Goal: Task Accomplishment & Management: Manage account settings

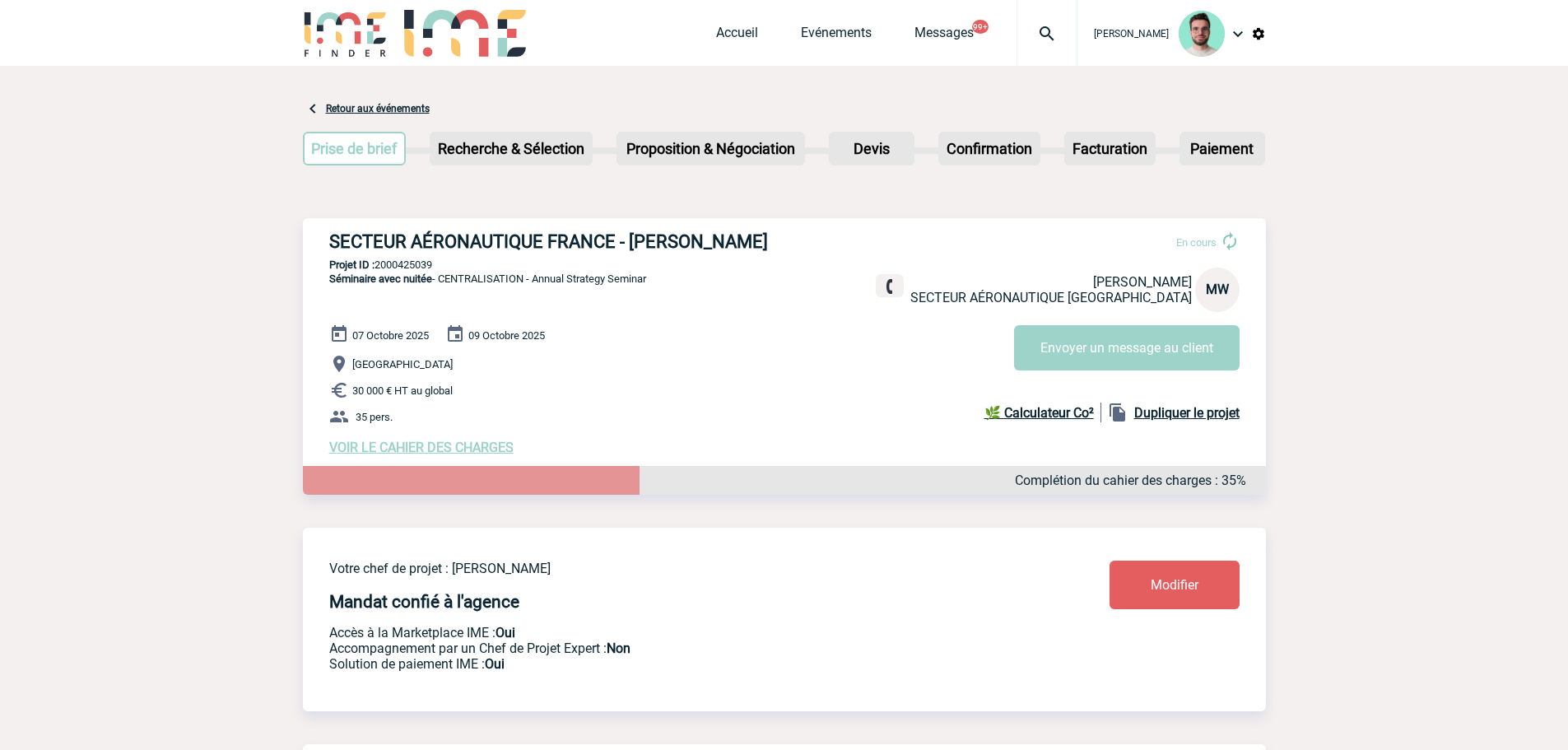
click at [731, 18] on div "Accueil Evénements Messages 99+ Projet, client Projet, client" at bounding box center [897, 32] width 361 height 66
click at [731, 31] on link "Accueil" at bounding box center [737, 36] width 42 height 23
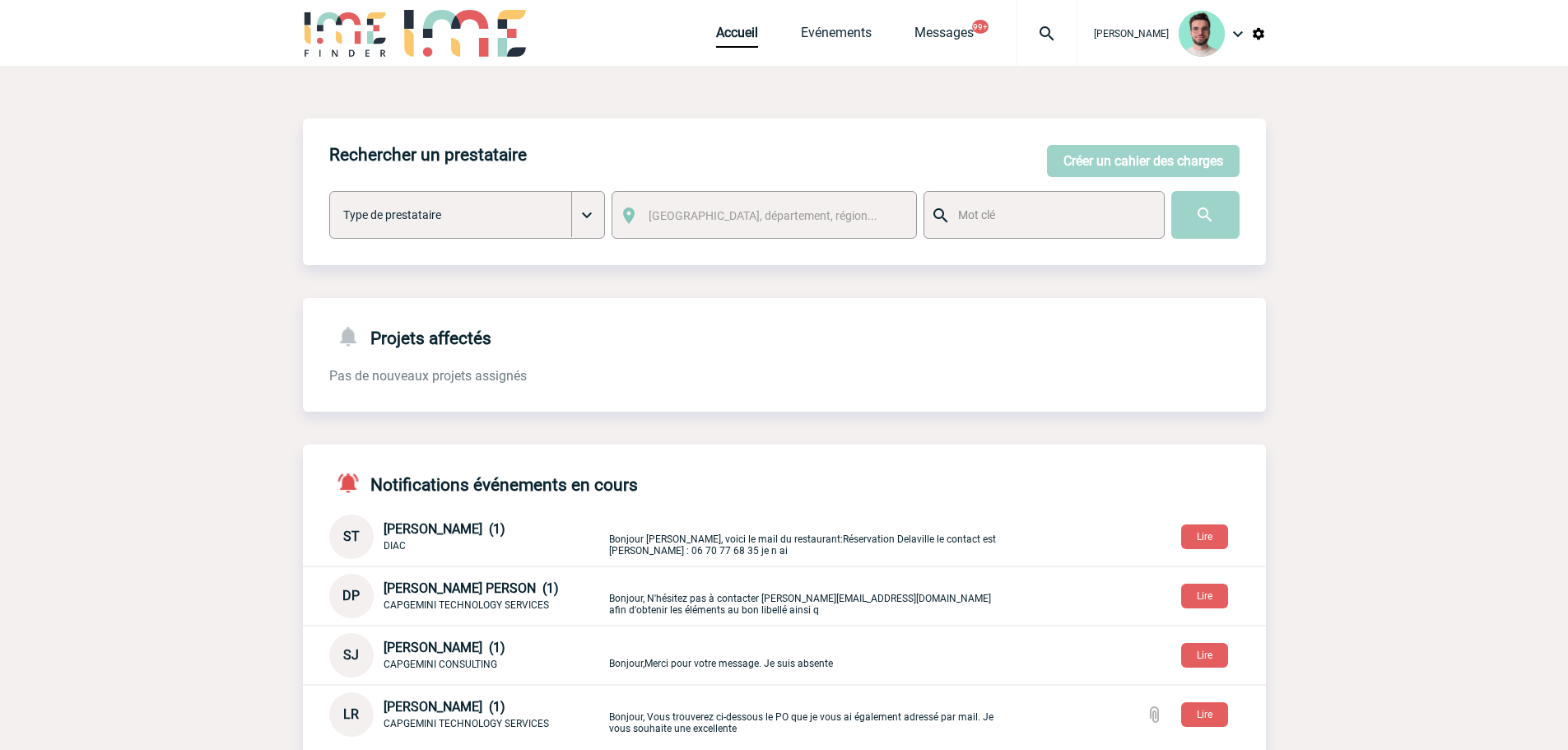
click at [1056, 38] on img at bounding box center [1047, 33] width 59 height 20
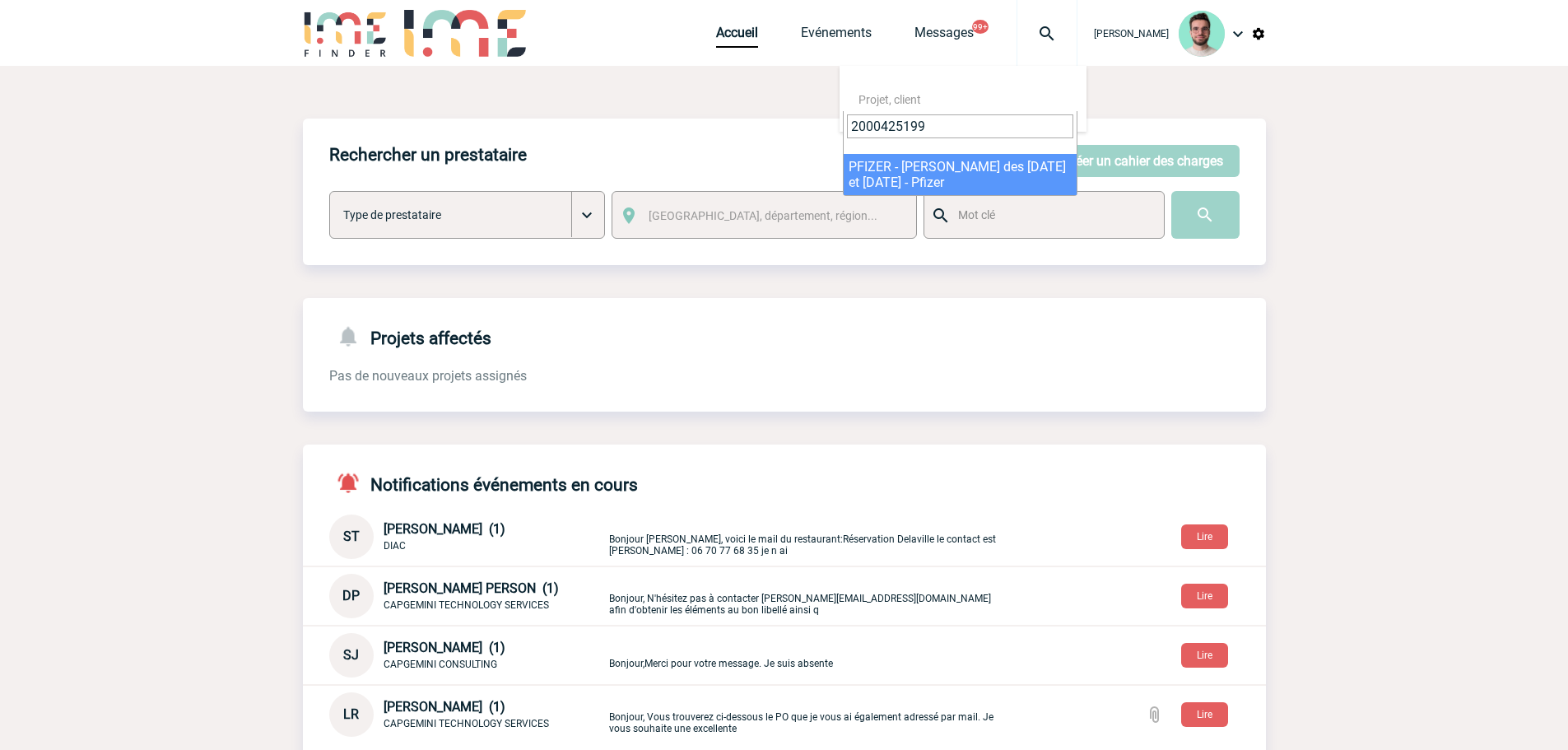
type input "2000425199"
select select "24700"
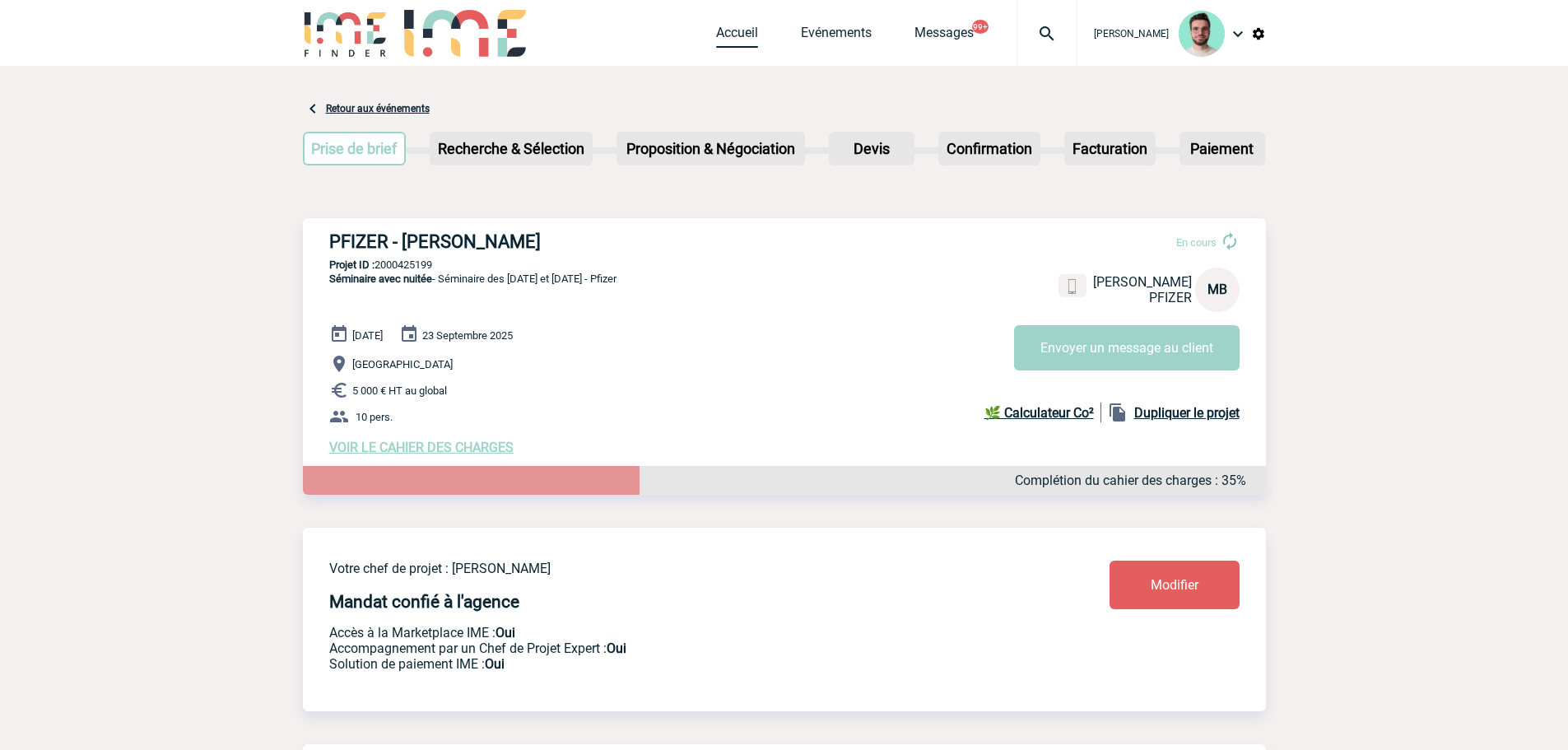
click at [723, 32] on link "Accueil" at bounding box center [737, 36] width 42 height 23
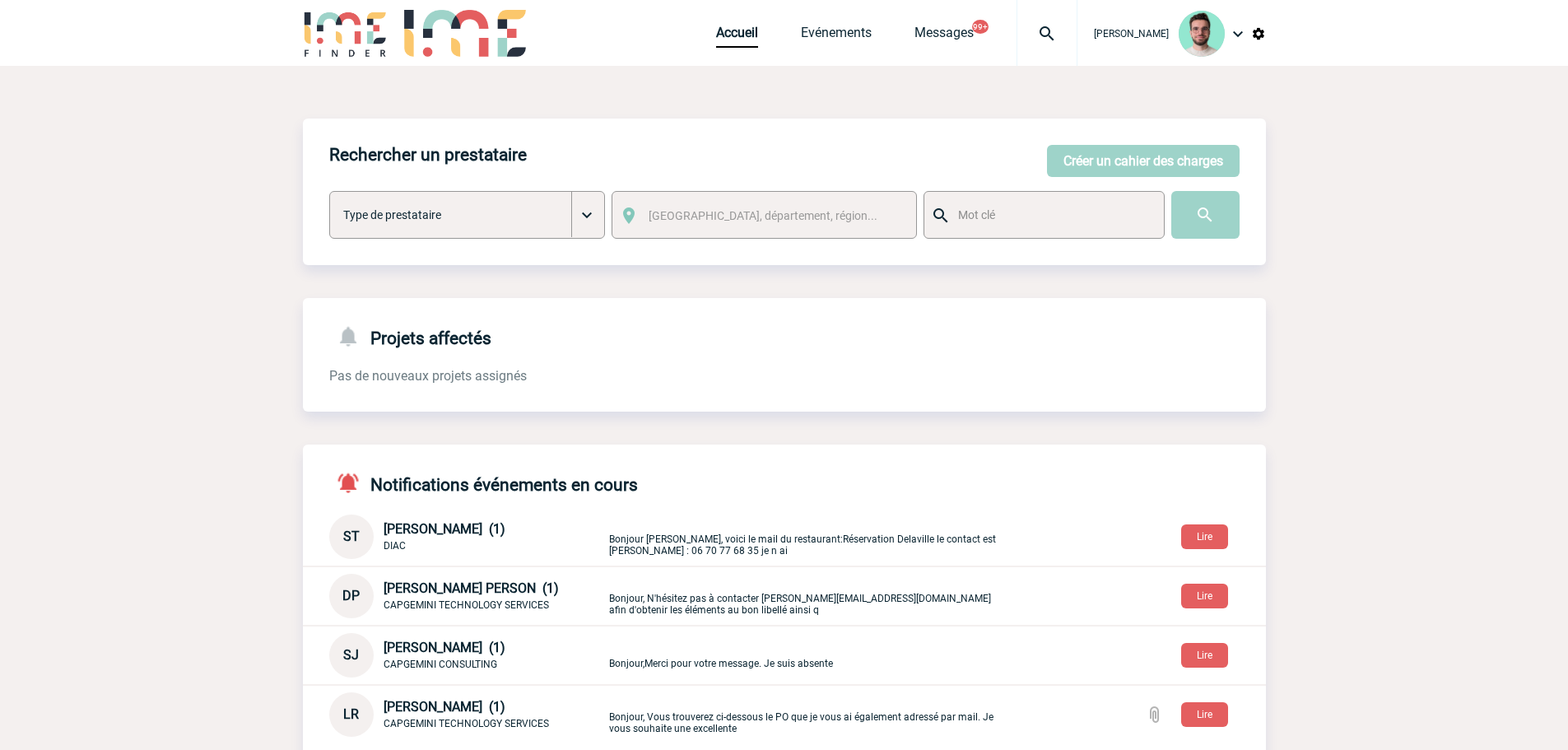
click at [1048, 34] on img at bounding box center [1047, 33] width 59 height 20
type input "2000425324"
select select "24825"
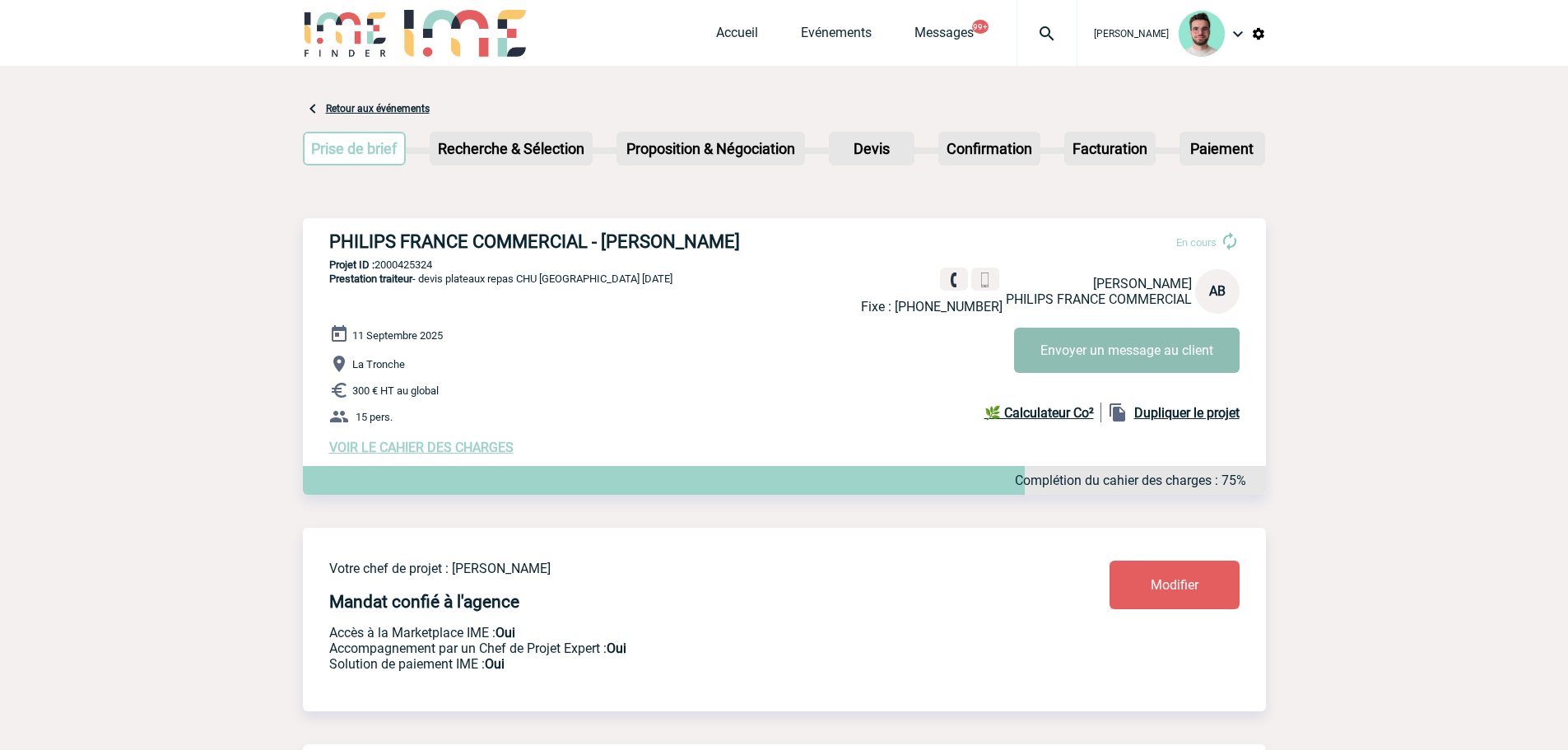
click at [1069, 345] on button "Envoyer un message au client" at bounding box center [1127, 350] width 225 height 45
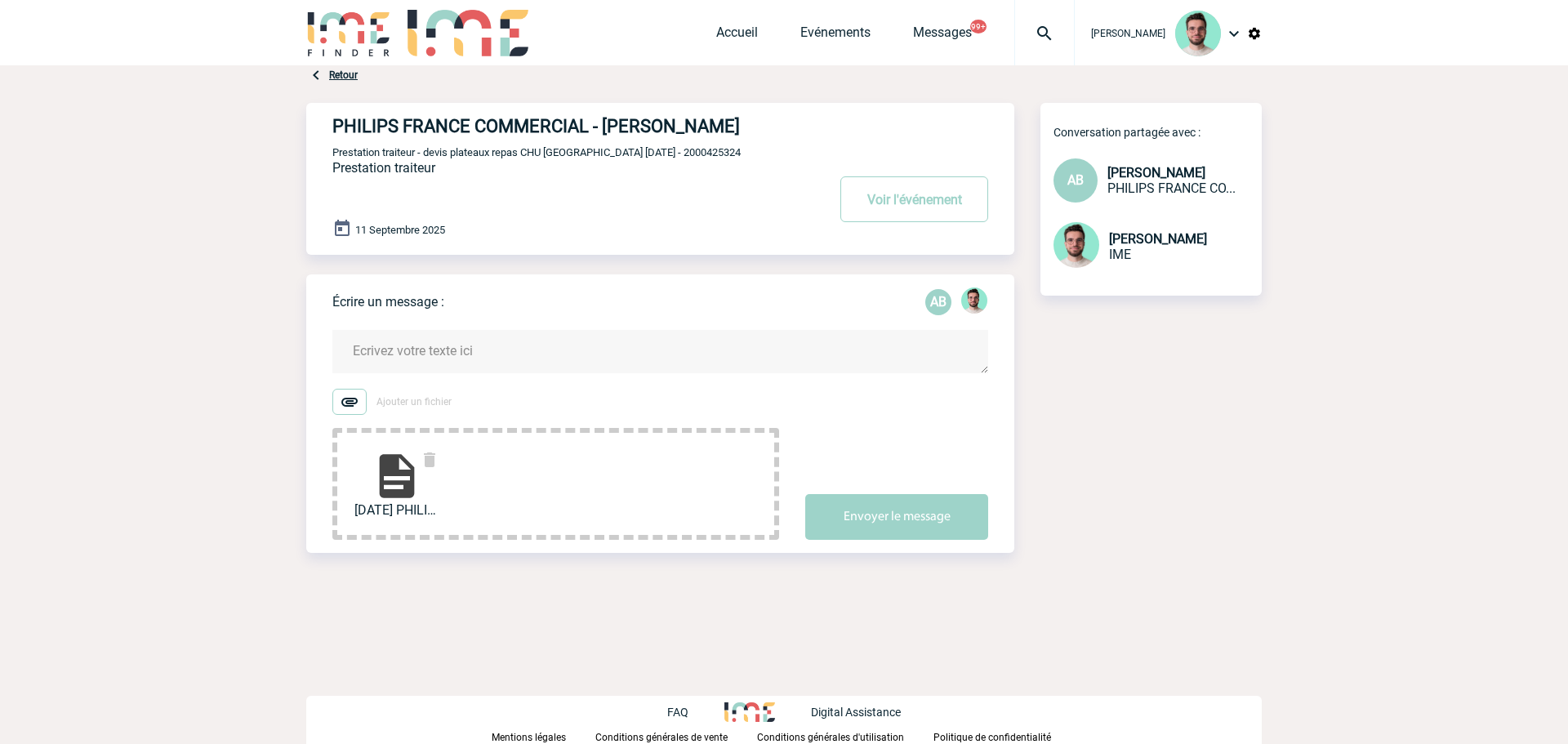
click at [488, 352] on textarea at bounding box center [660, 351] width 656 height 43
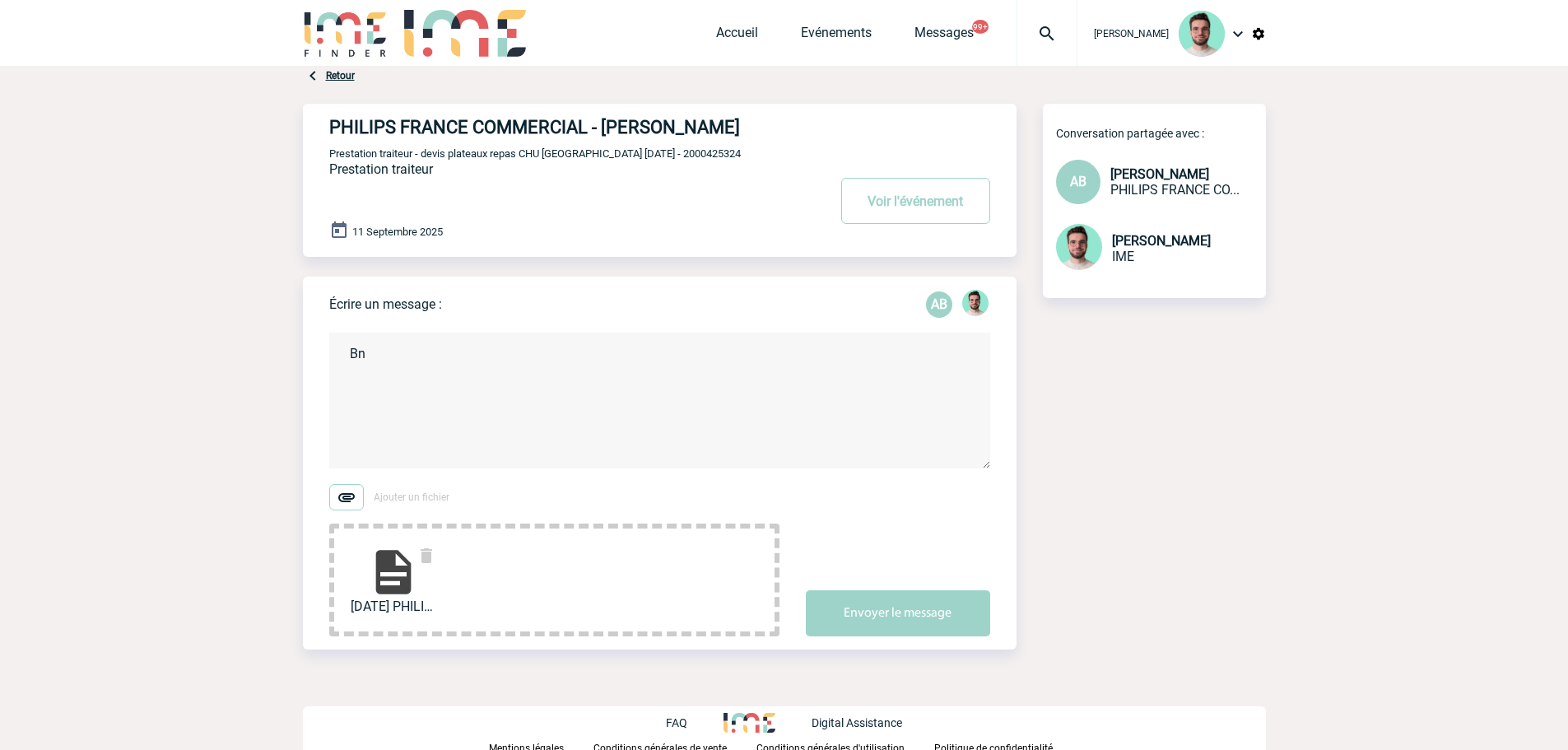
type textarea "B"
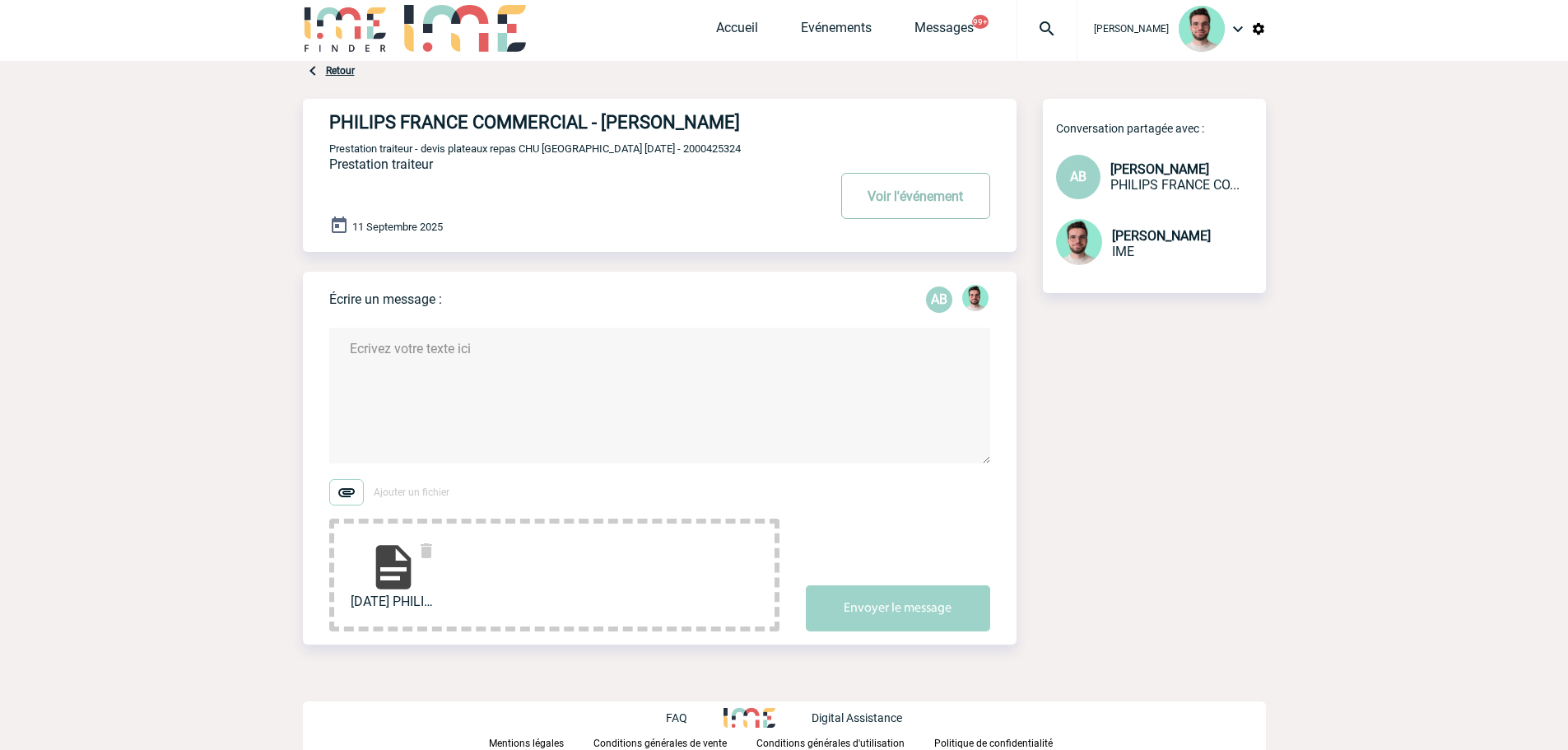
click at [947, 190] on button "Voir l'événement" at bounding box center [916, 196] width 149 height 46
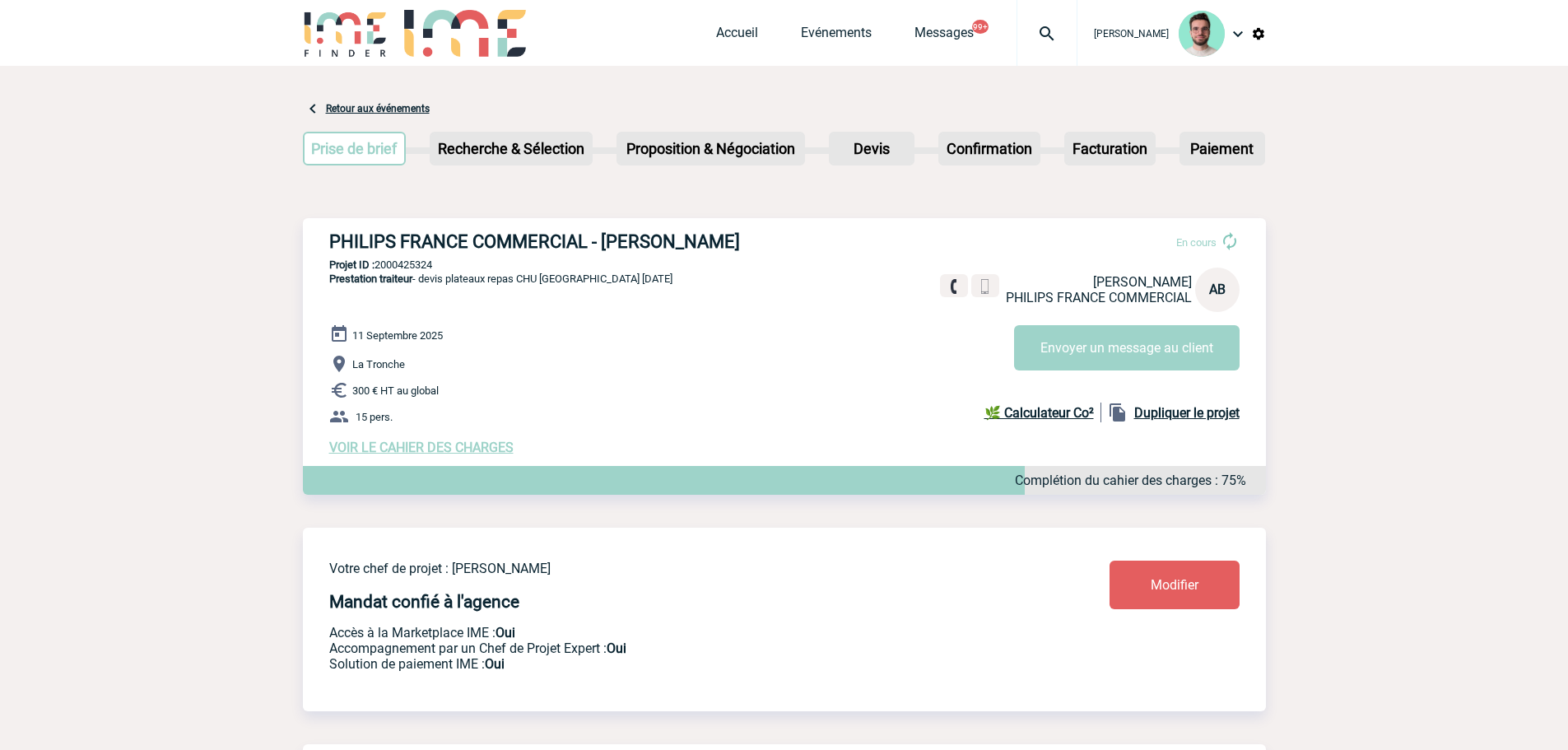
click at [1042, 38] on img at bounding box center [1047, 33] width 59 height 20
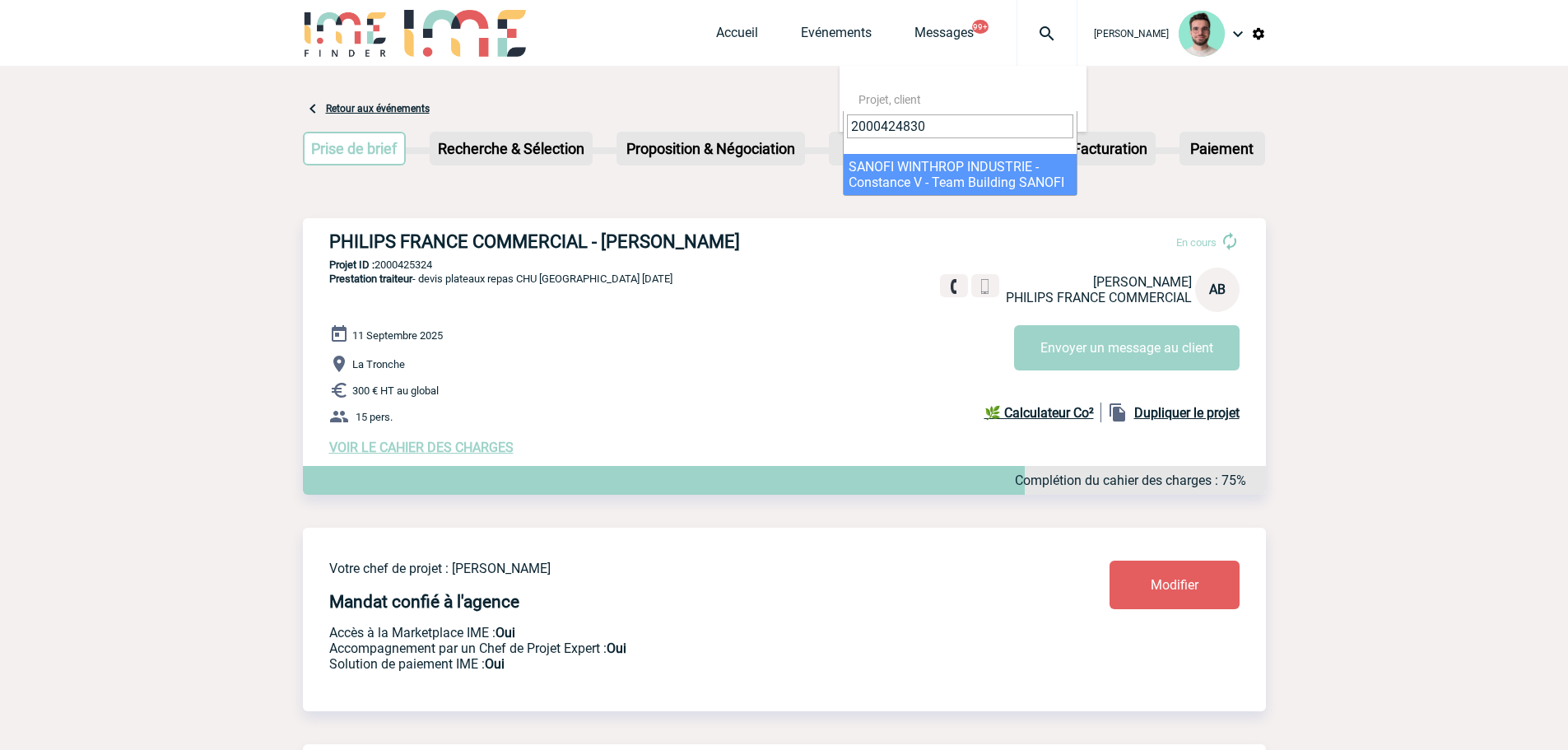
type input "2000424830"
select select "24331"
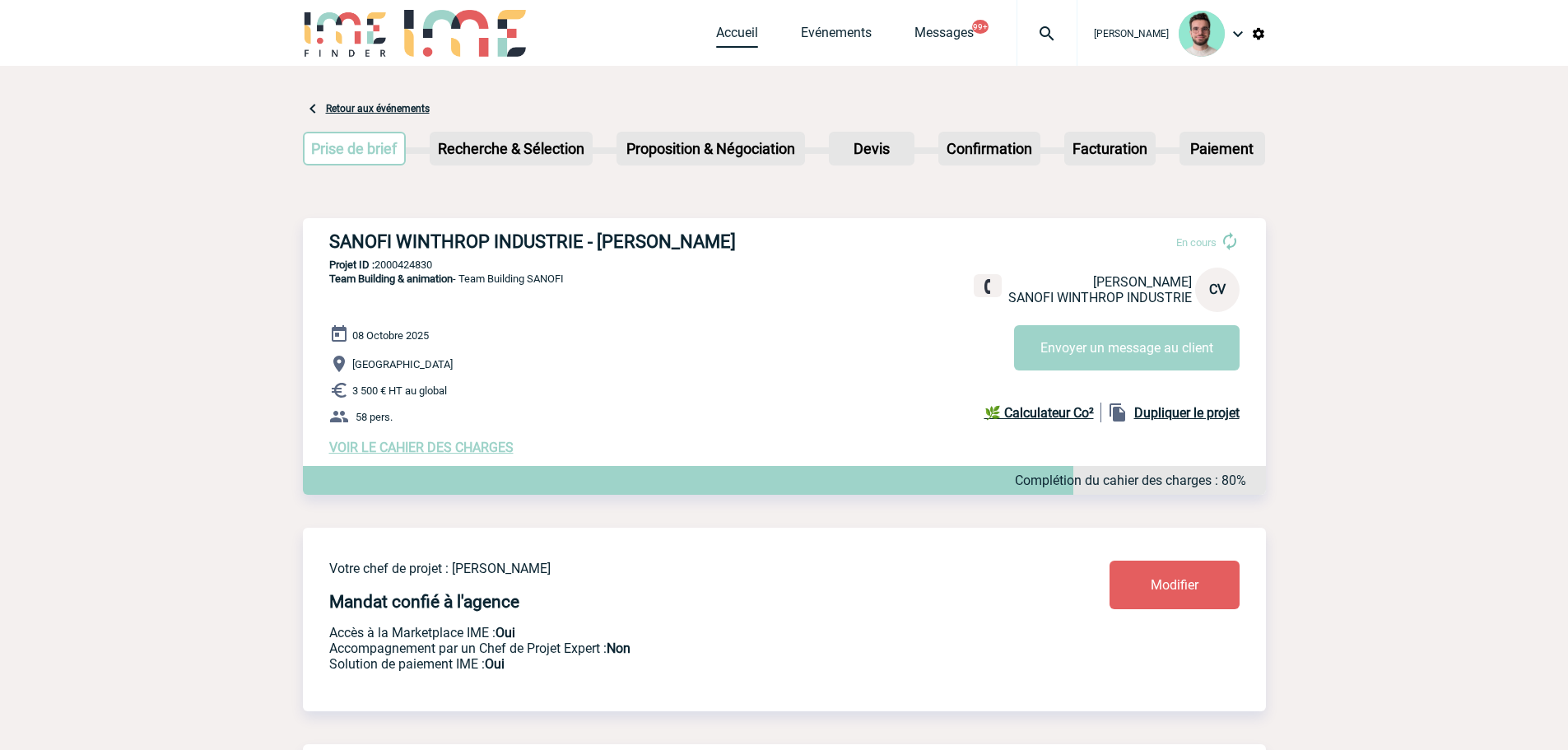
click at [726, 39] on link "Accueil" at bounding box center [737, 36] width 42 height 23
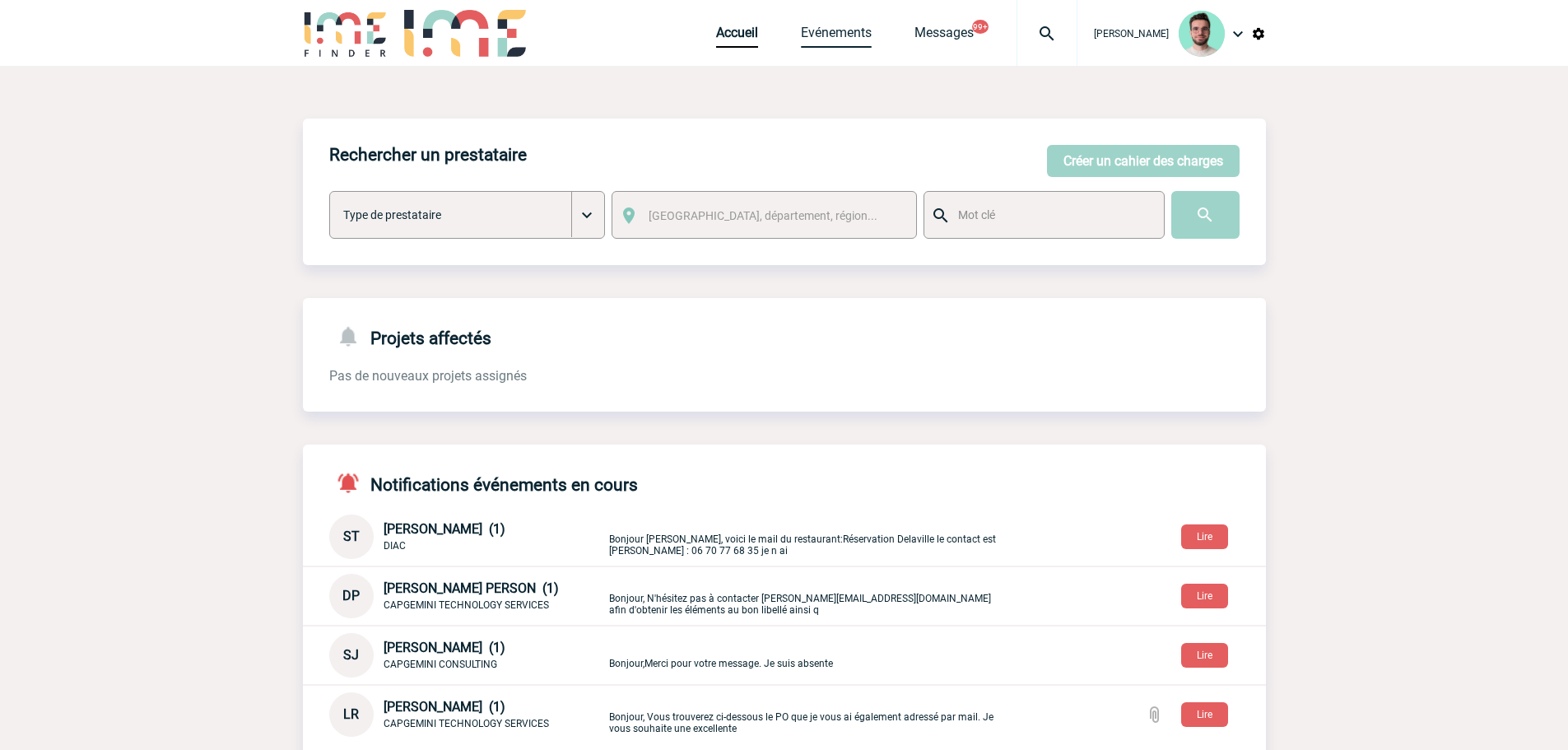
click at [823, 36] on link "Evénements" at bounding box center [836, 36] width 71 height 23
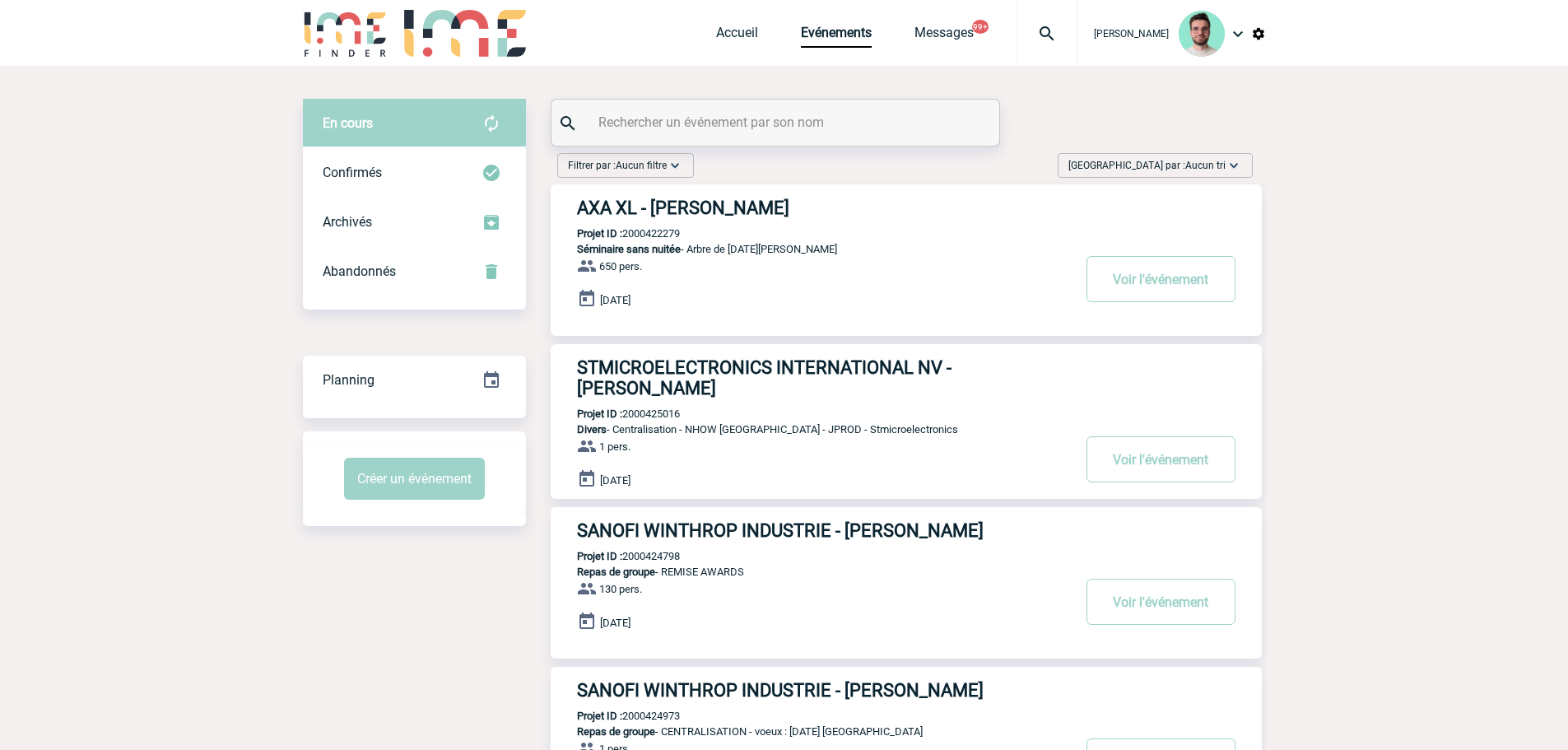
click at [746, 126] on input "text" at bounding box center [777, 122] width 366 height 24
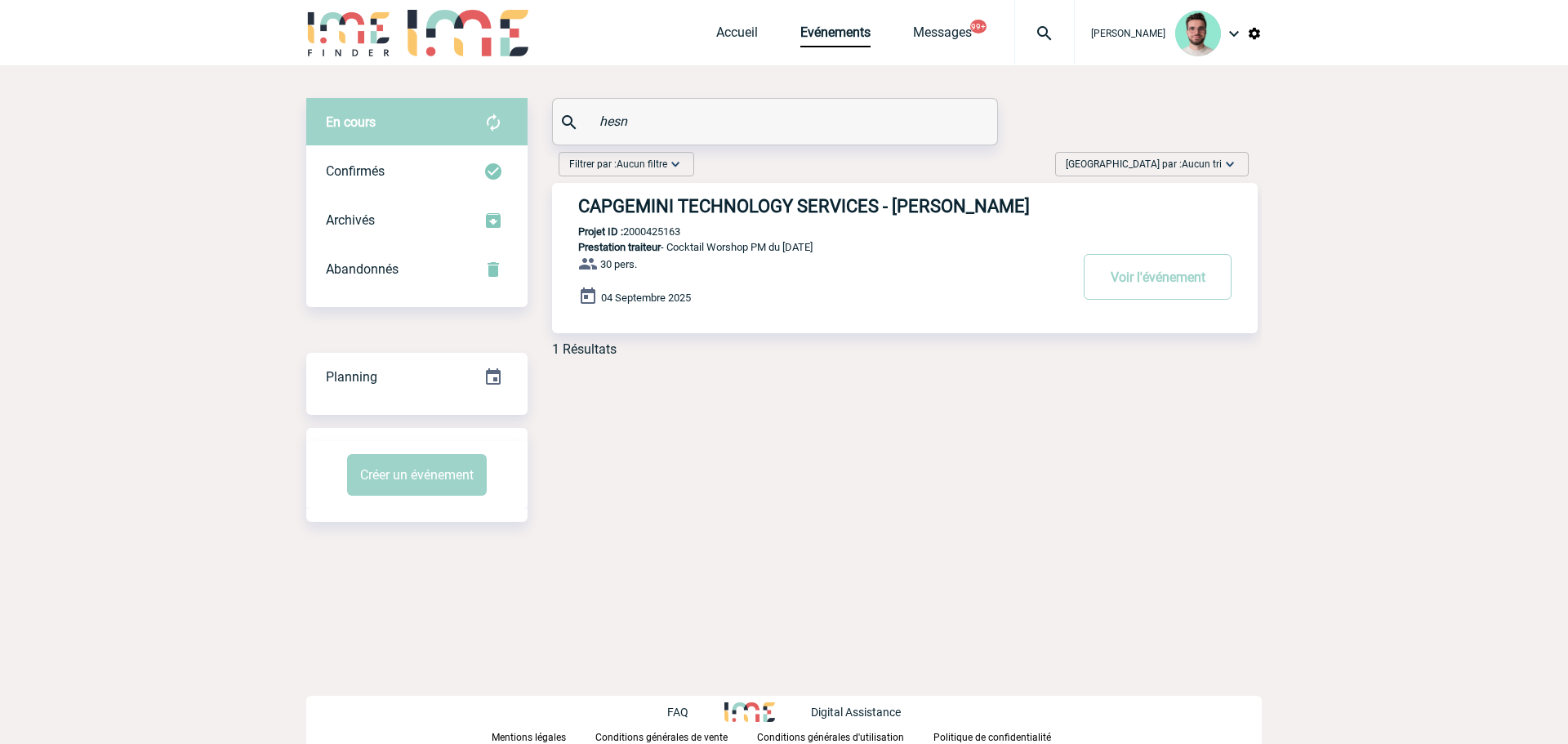
type input "hesn"
click at [740, 197] on h3 "CAPGEMINI TECHNOLOGY SERVICES - Marie Claude HESNARD" at bounding box center [823, 206] width 490 height 20
click at [652, 238] on p "Projet ID : 2000425163" at bounding box center [616, 231] width 128 height 12
copy p "2000425163"
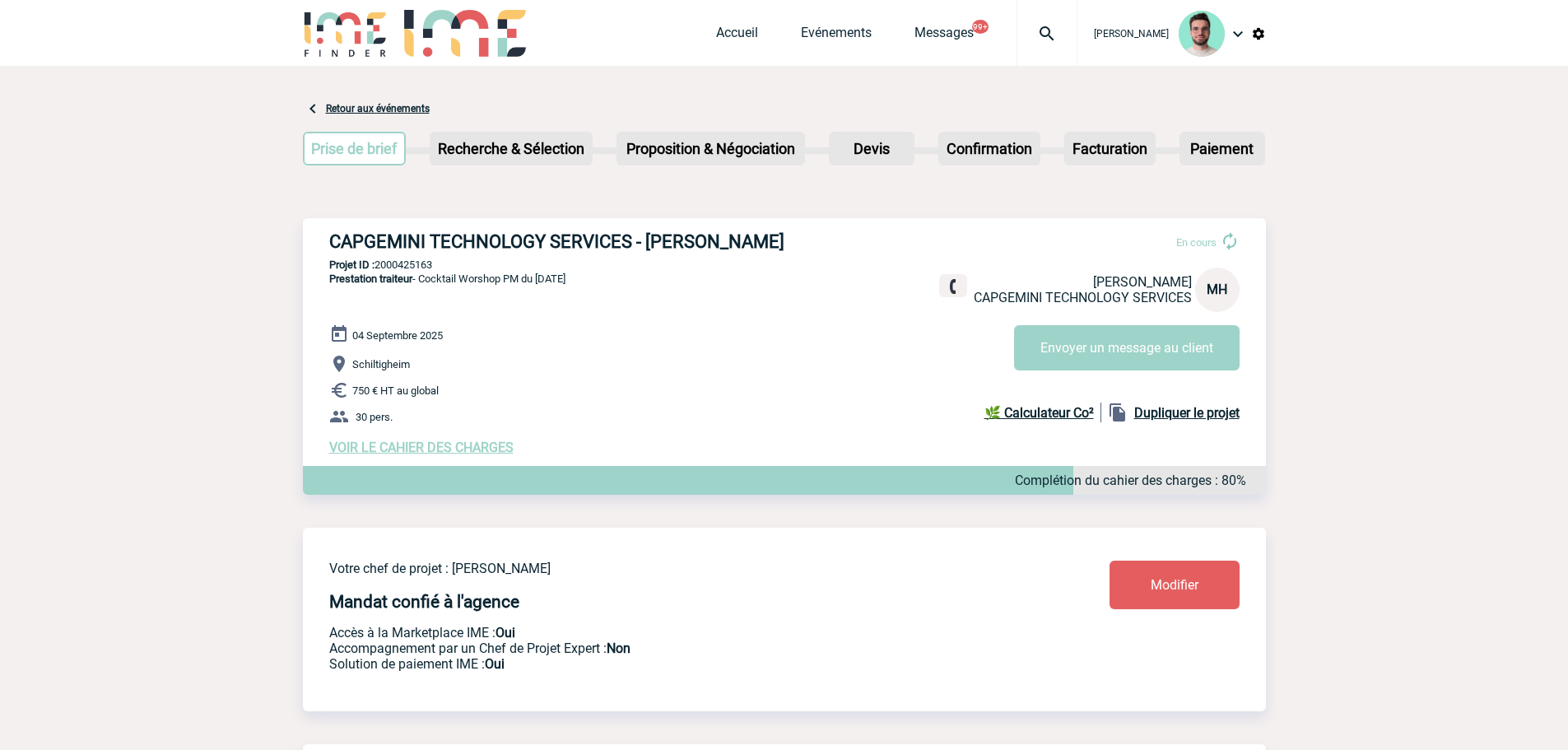
click at [769, 240] on h3 "CAPGEMINI TECHNOLOGY SERVICES - [PERSON_NAME]" at bounding box center [576, 242] width 494 height 21
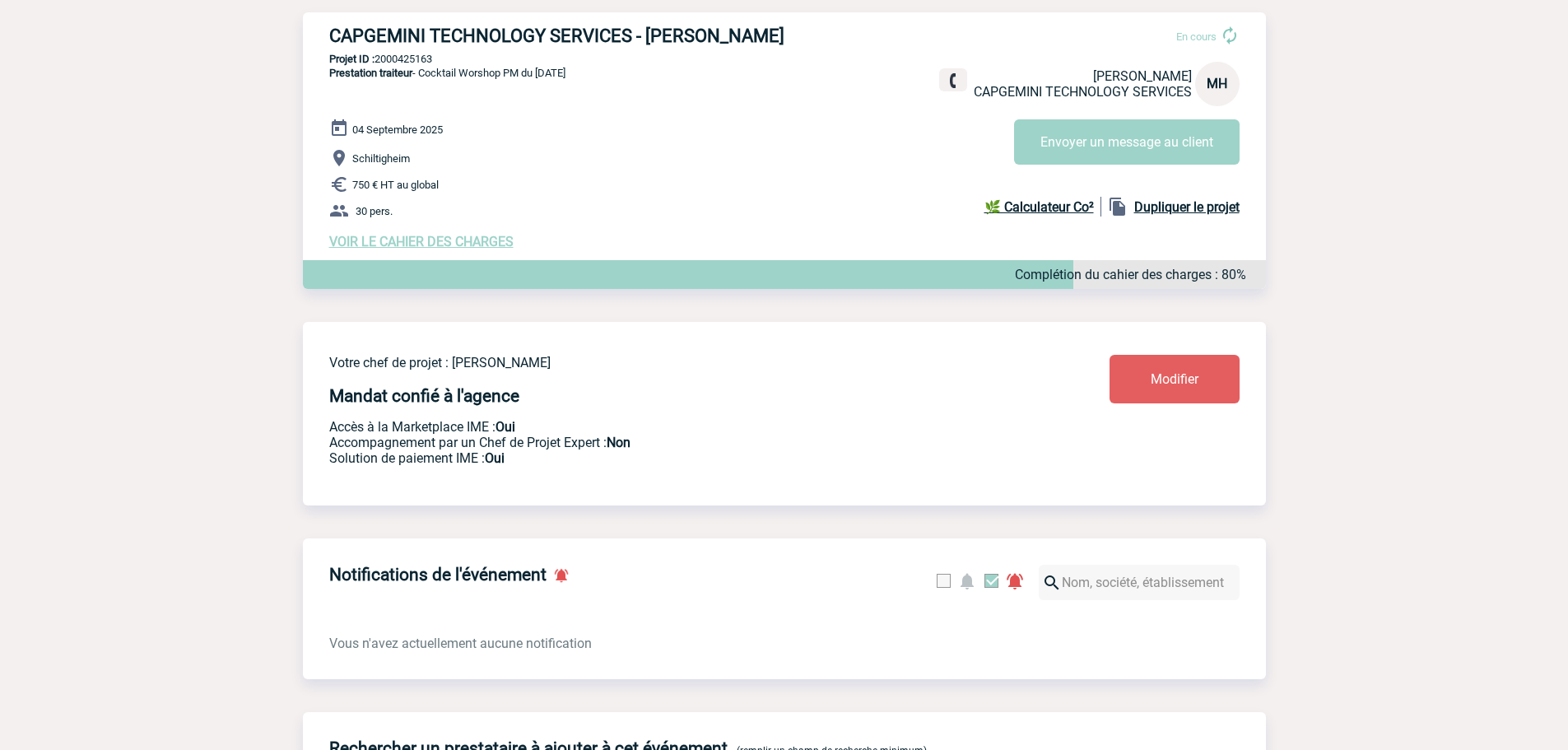
scroll to position [215, 0]
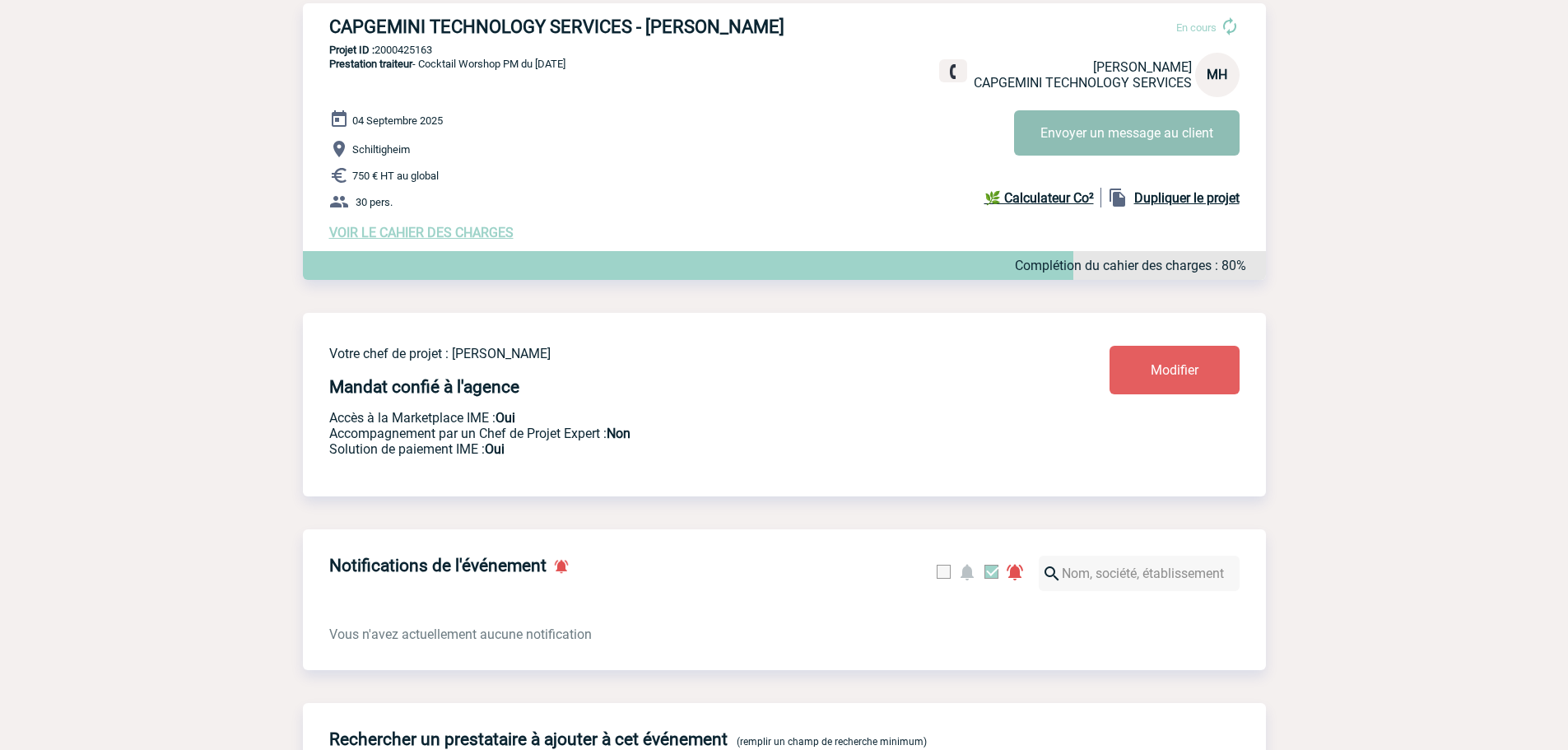
click at [1086, 129] on button "Envoyer un message au client" at bounding box center [1127, 132] width 225 height 45
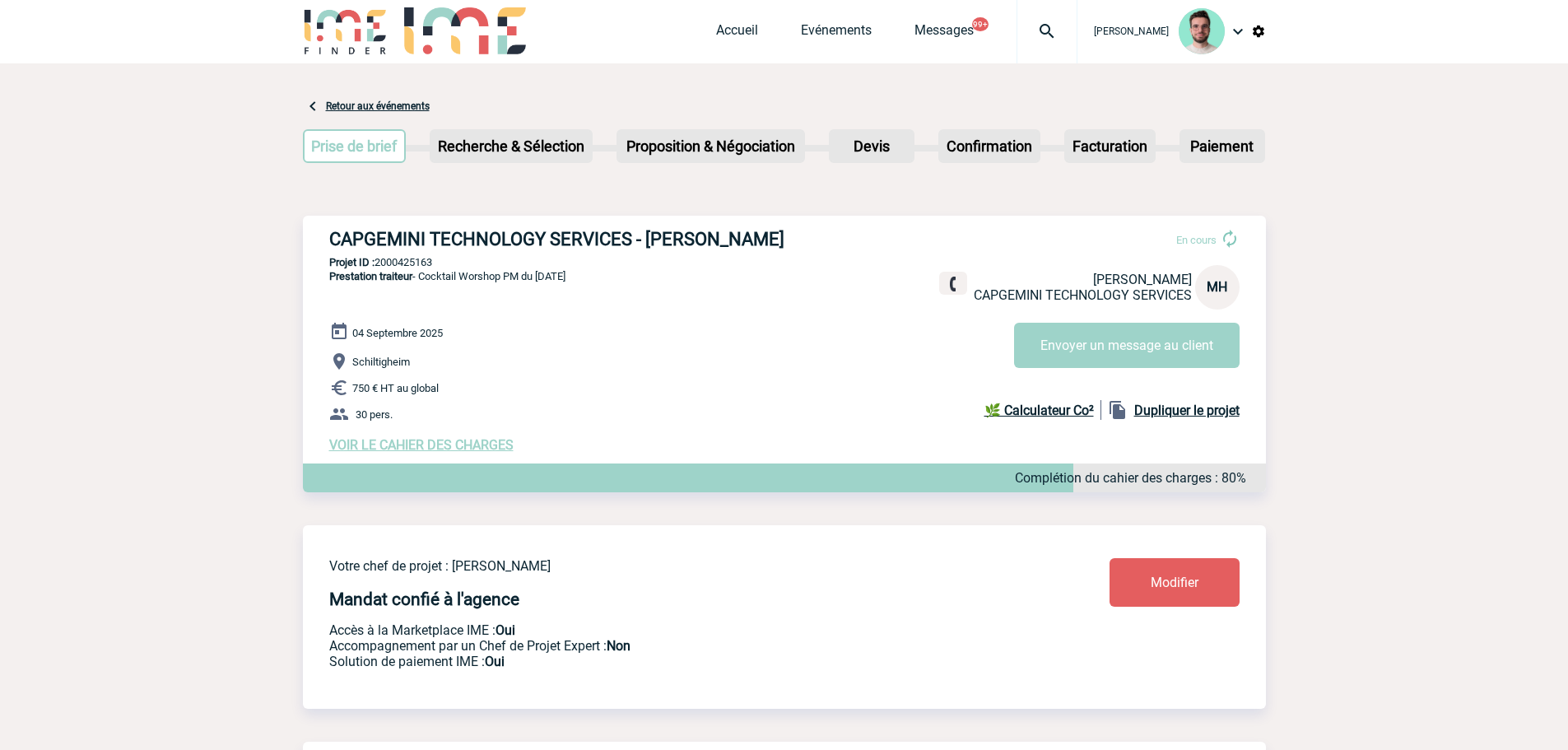
scroll to position [0, 0]
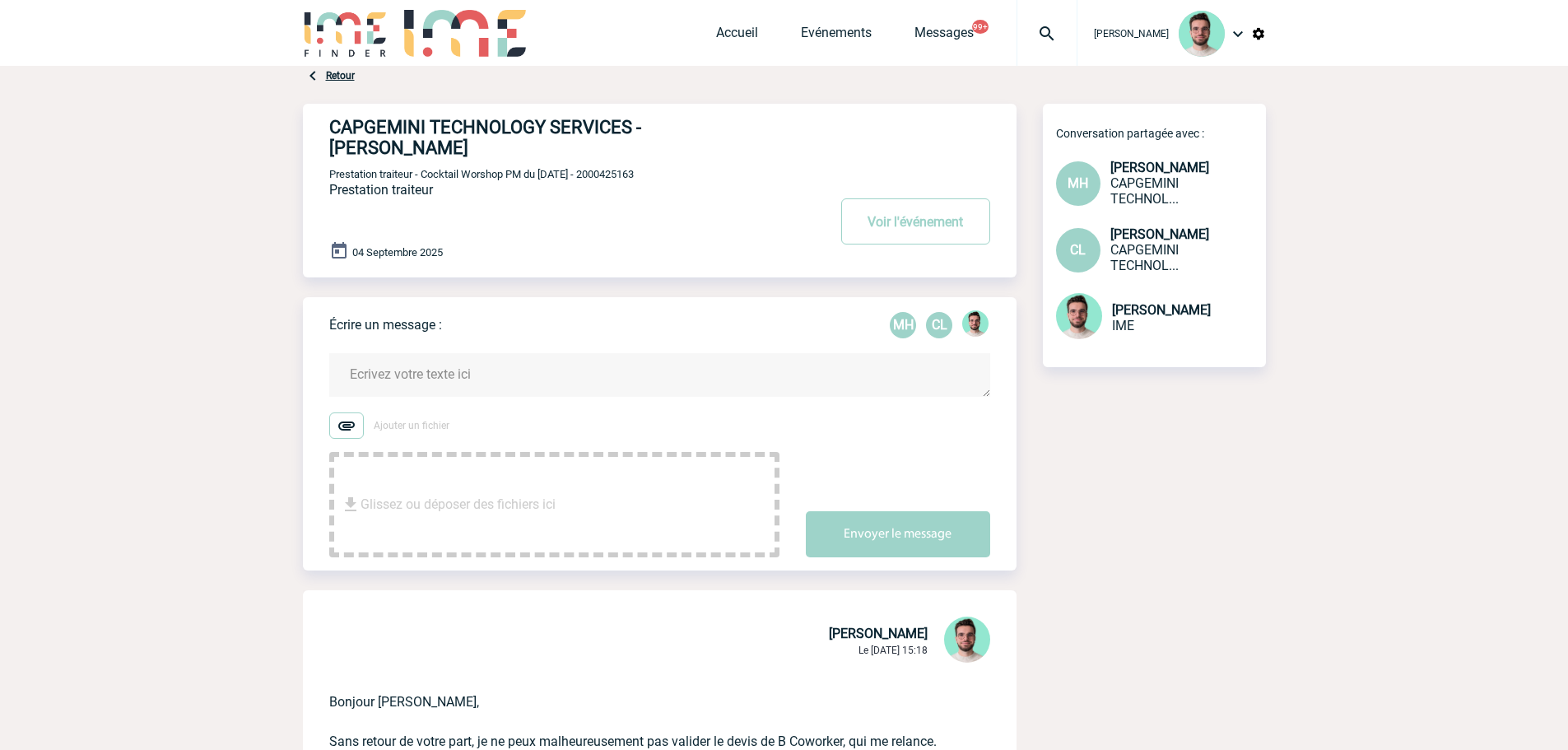
click at [948, 249] on div "04 Septembre 2025" at bounding box center [673, 252] width 687 height 23
click at [937, 232] on button "Voir l'événement" at bounding box center [916, 221] width 149 height 46
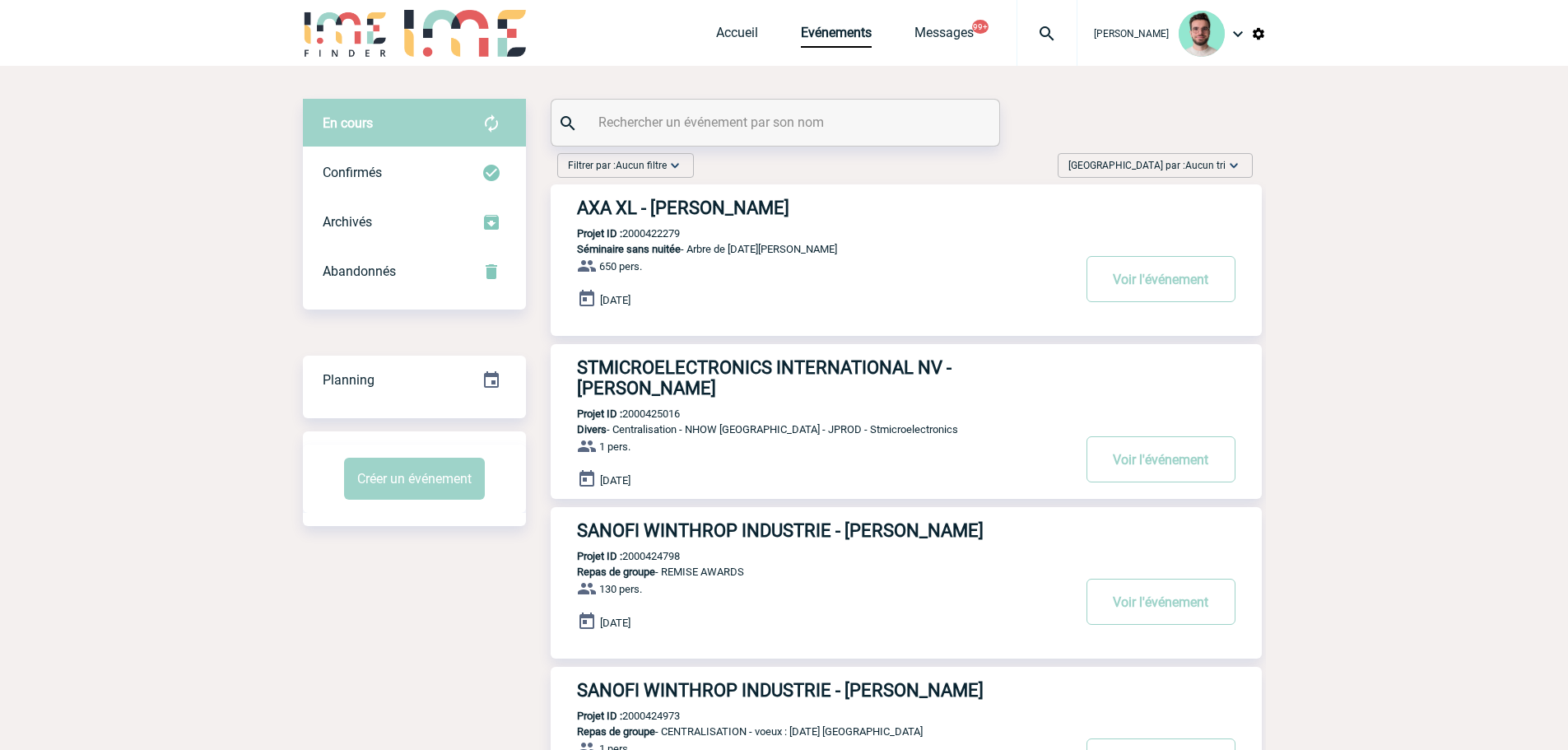
click at [687, 126] on input "text" at bounding box center [777, 122] width 366 height 24
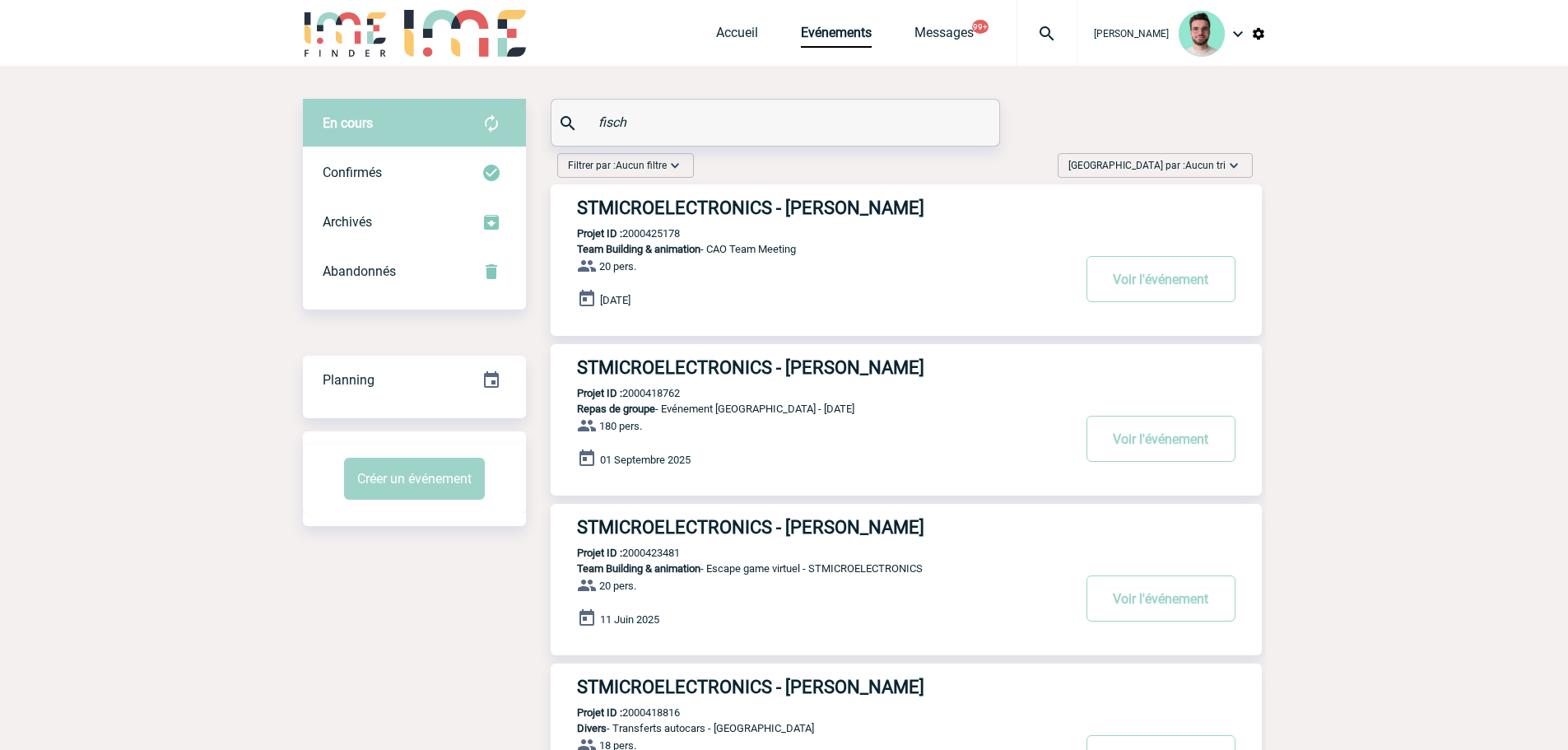
type input "fisch"
click at [675, 394] on p "Projet ID : 2000418762" at bounding box center [615, 393] width 129 height 12
click at [666, 395] on p "Projet ID : 2000418762" at bounding box center [615, 393] width 129 height 12
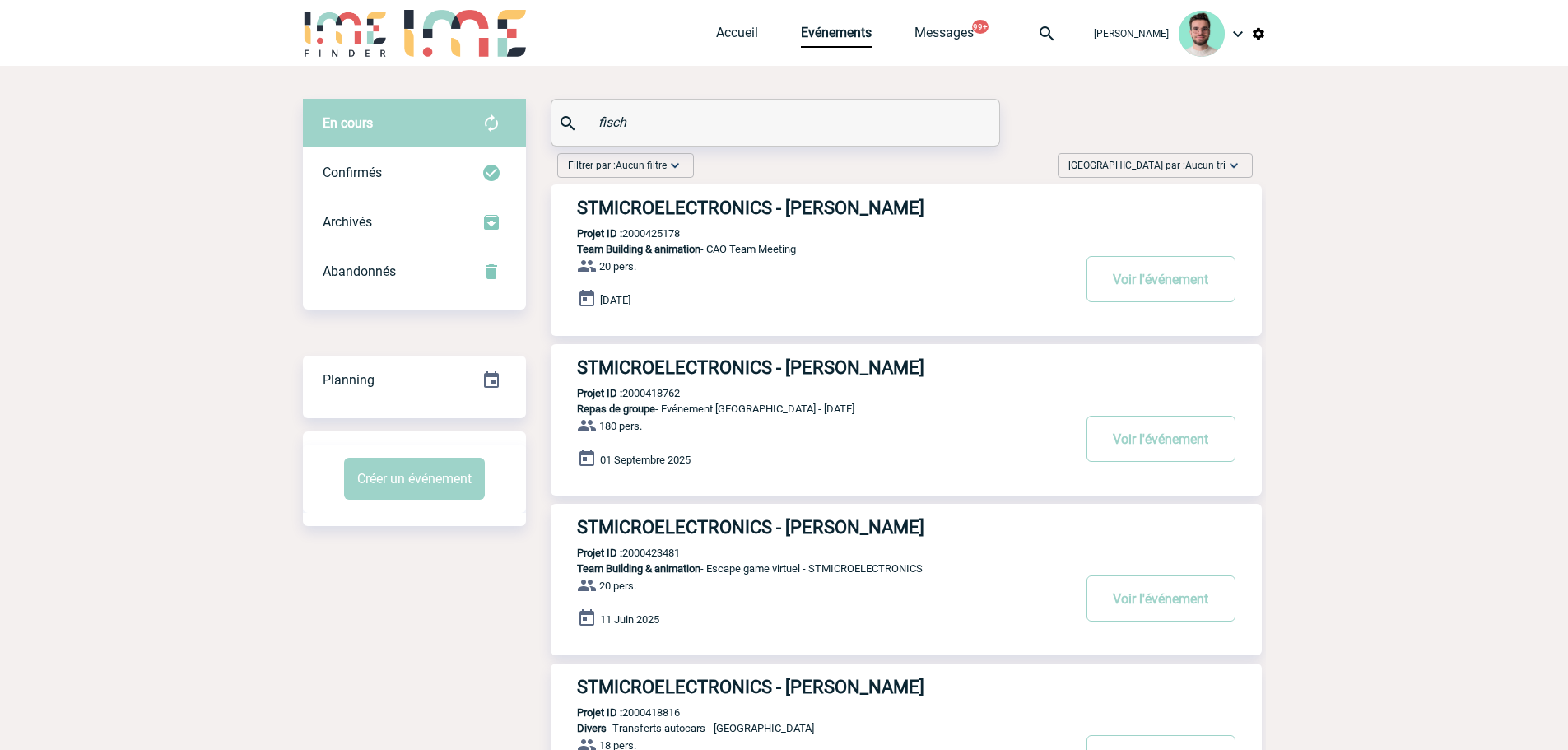
copy p "2000418762"
click at [684, 376] on h3 "STMICROELECTRONICS - Aline FISCHER" at bounding box center [824, 367] width 494 height 21
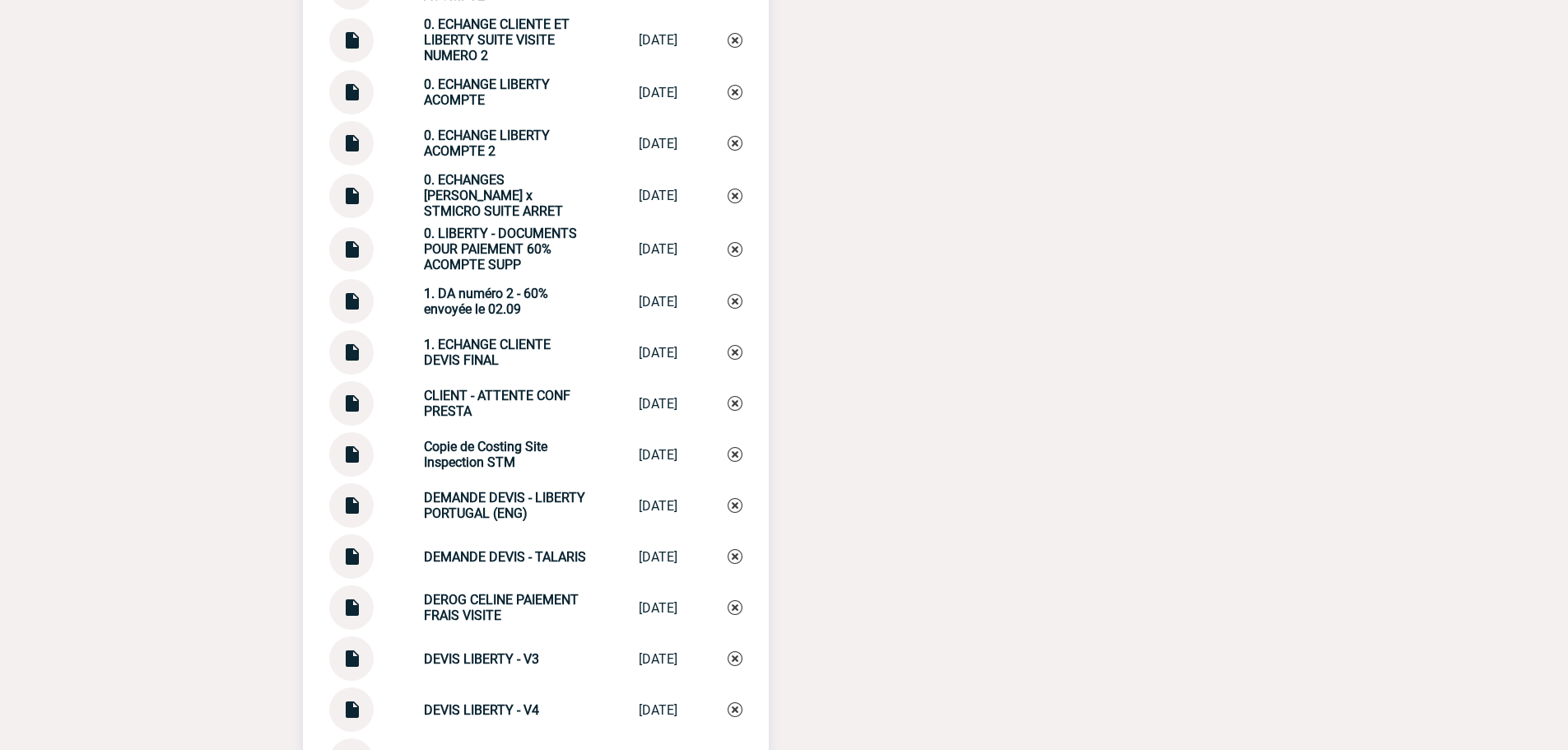
scroll to position [1729, 0]
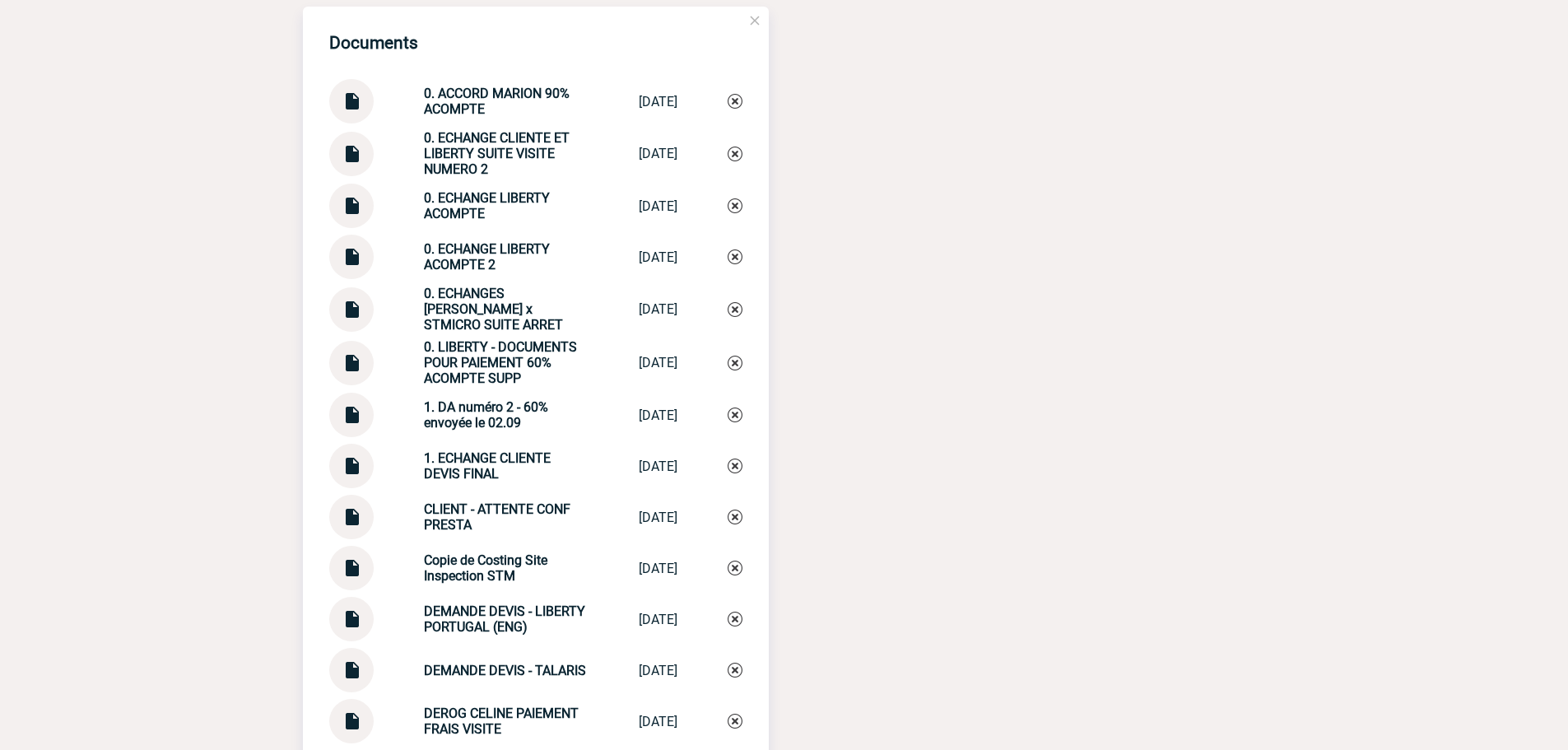
click at [360, 261] on img at bounding box center [351, 251] width 21 height 32
click at [473, 272] on strong "0. ECHANGE LIBERTY ACOMPTE 2" at bounding box center [486, 256] width 126 height 32
copy div "0. ECHANGE LIBERTY ACOMPTE 2 0. ECHANGE LIBE..."
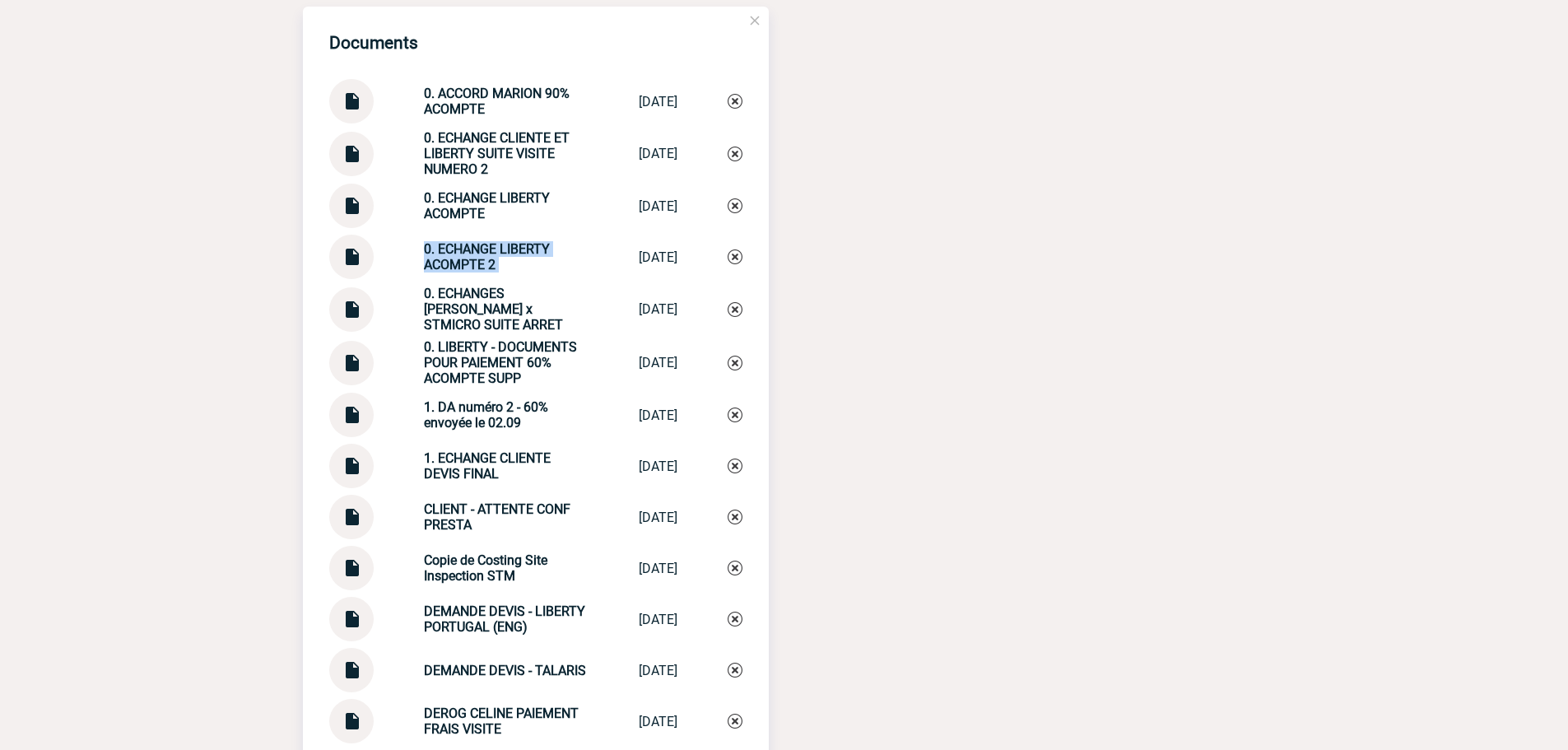
click at [728, 264] on img at bounding box center [734, 256] width 15 height 15
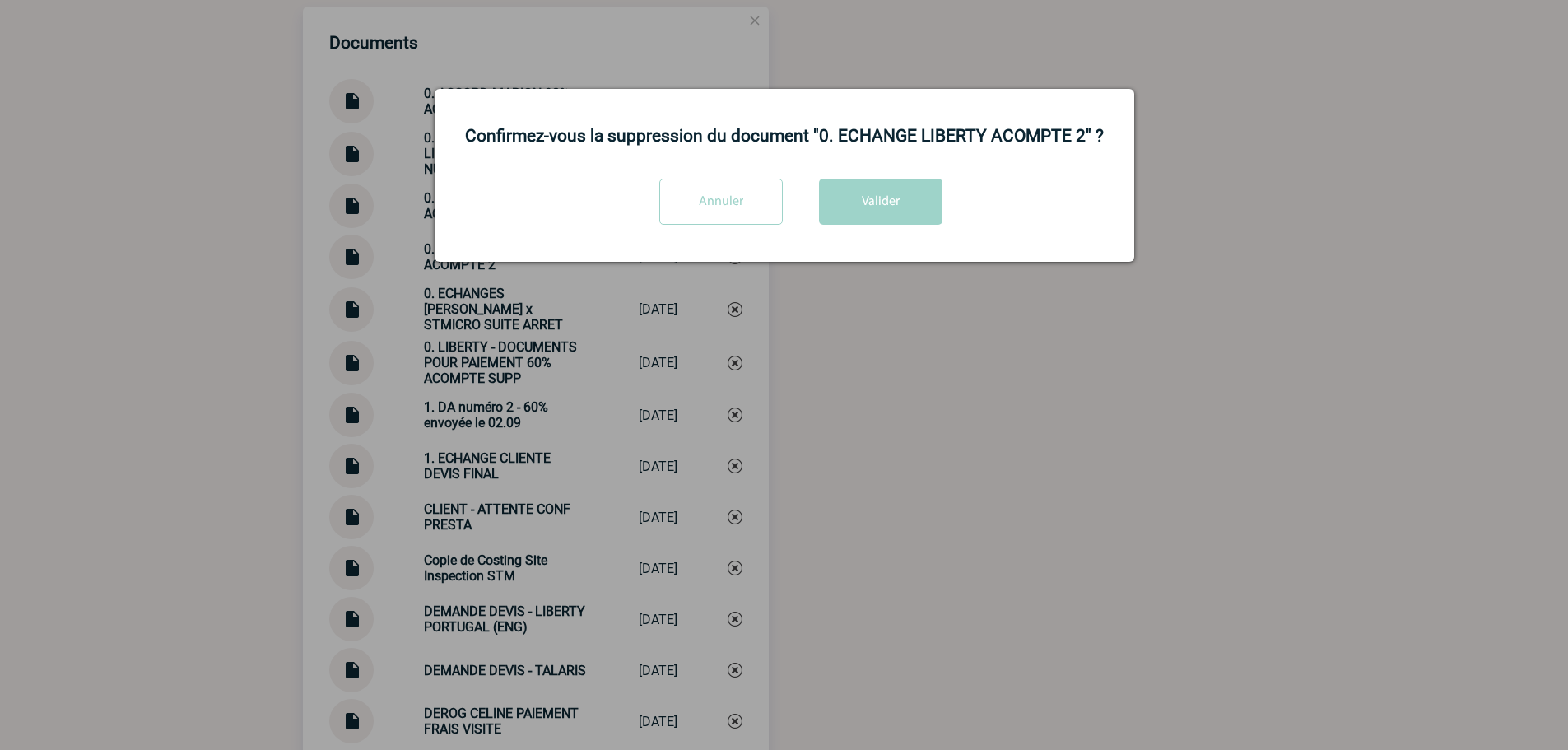
click at [917, 236] on div "Annuler Valider" at bounding box center [784, 208] width 658 height 58
click at [885, 172] on div "Confirmez-vous la suppression du document "0. ECHANGE LIBERTY ACOMPTE 2" ? Annu…" at bounding box center [784, 175] width 699 height 173
click at [872, 204] on button "Valider" at bounding box center [881, 202] width 124 height 46
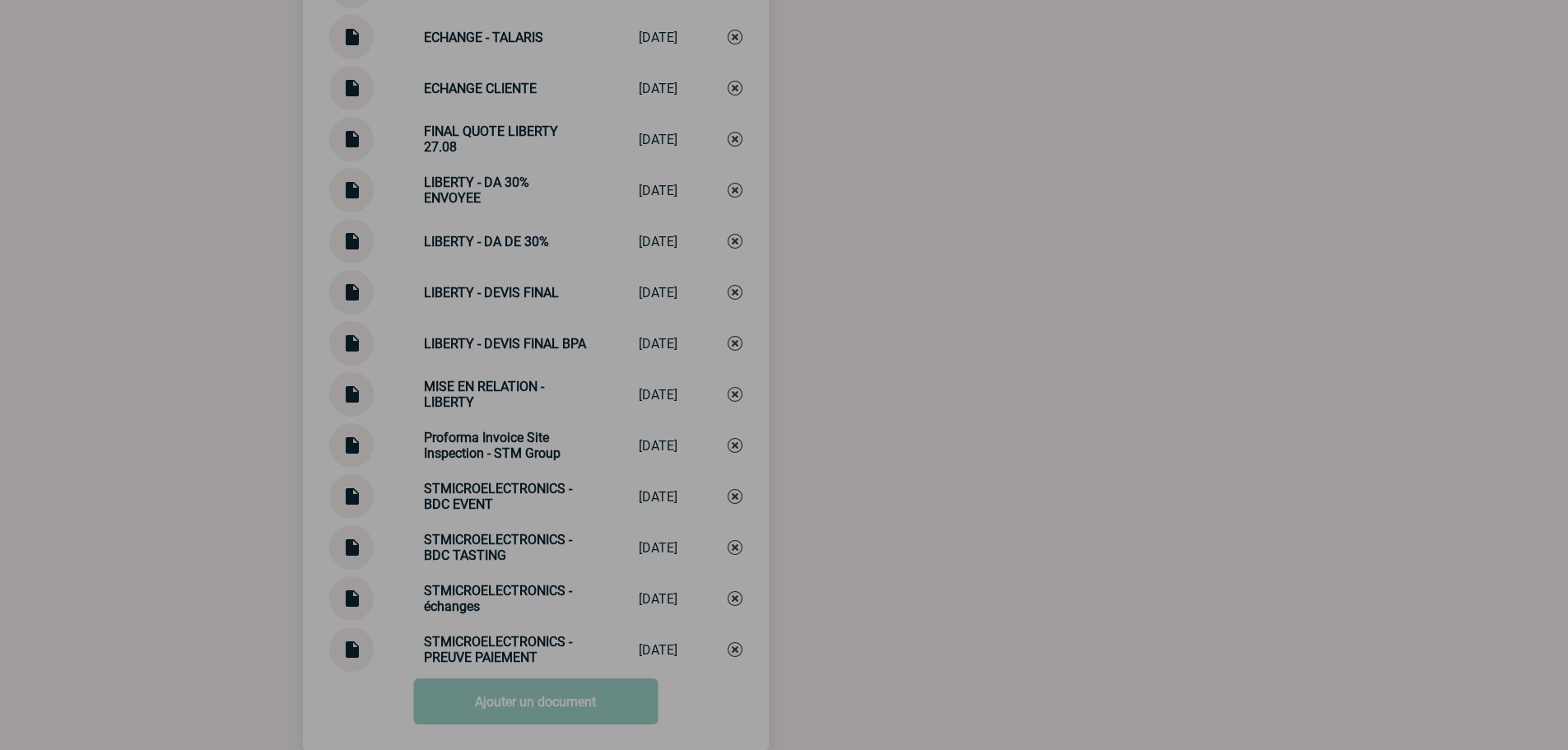
scroll to position [2721, 0]
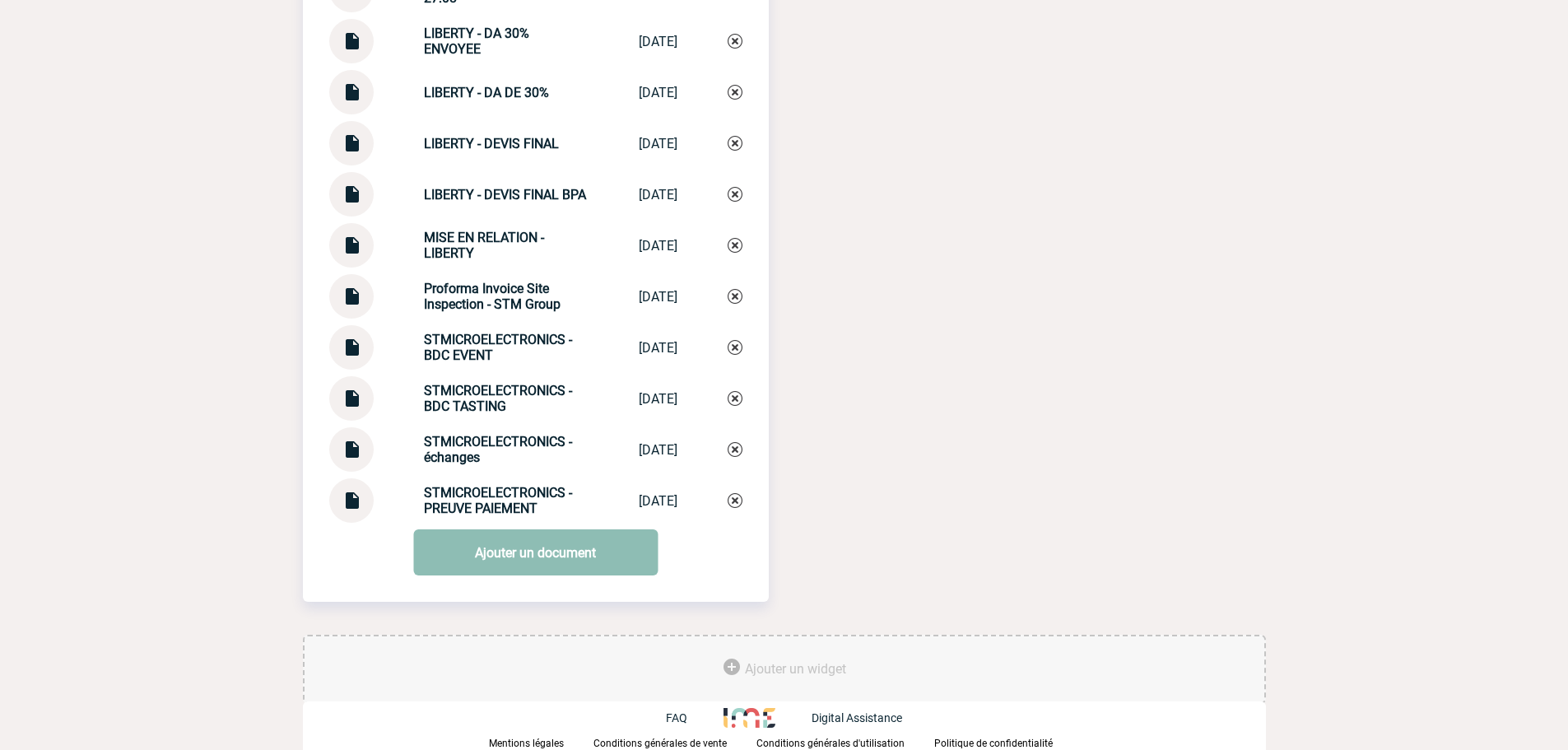
click at [514, 536] on link "Ajouter un document" at bounding box center [535, 553] width 244 height 46
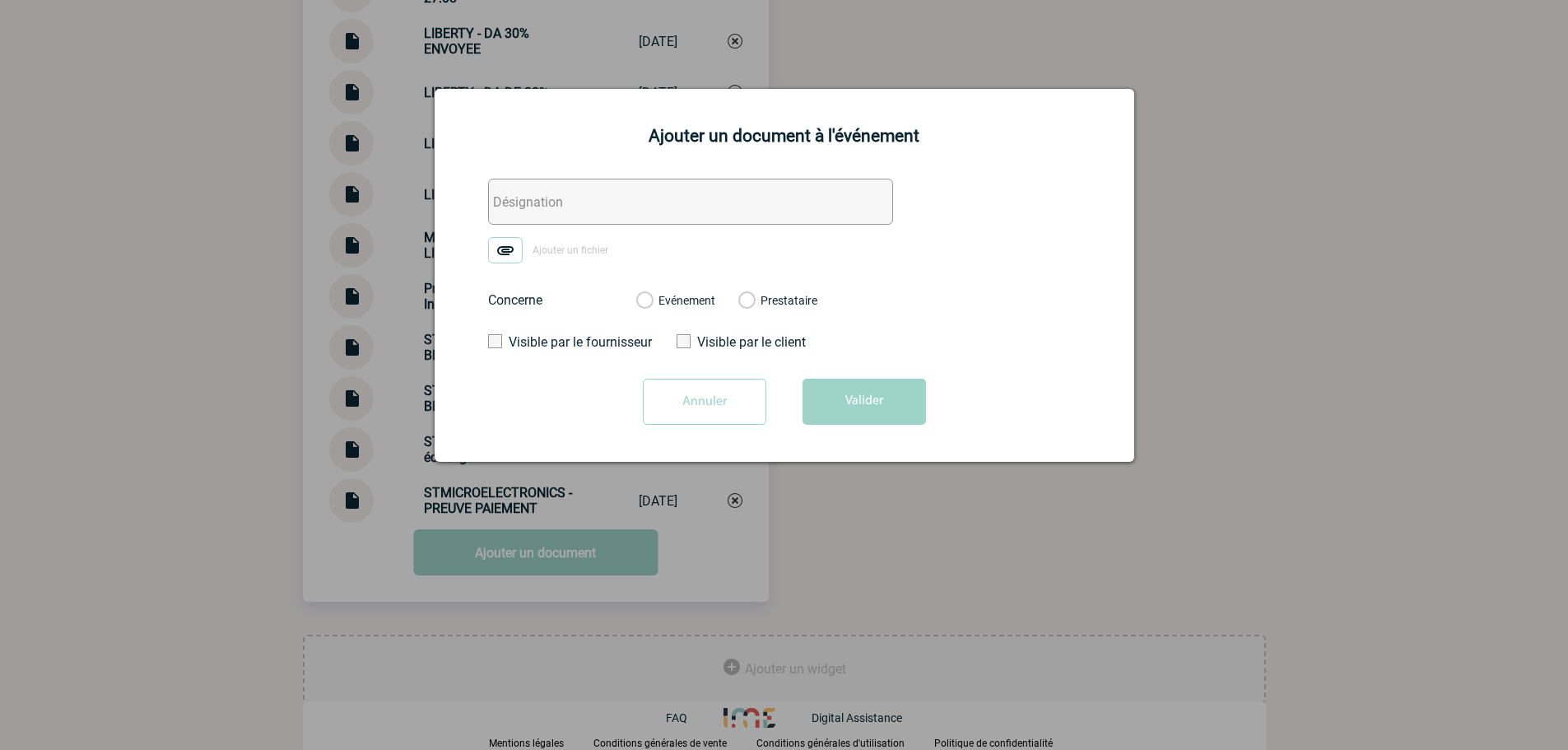
click at [624, 210] on input "text" at bounding box center [691, 202] width 405 height 46
paste input "0. ECHANGE LIBERTY ACOMPTE 2"
type input "0. ECHANGE LIBERTY ACOMPTE 2"
click at [514, 247] on img at bounding box center [506, 250] width 34 height 26
click at [0, 0] on input "Ajouter un fichier" at bounding box center [0, 0] width 0 height 0
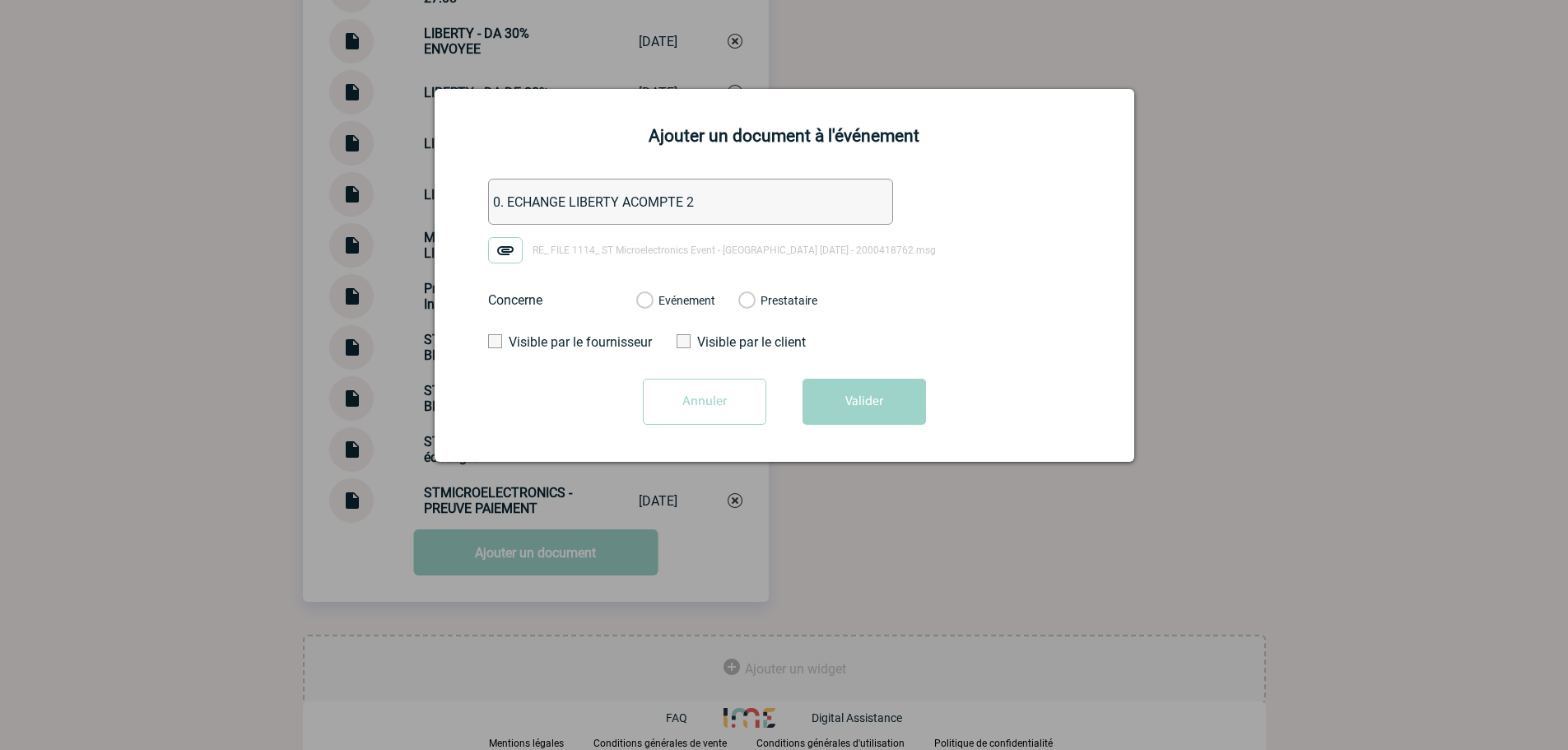
drag, startPoint x: 676, startPoint y: 290, endPoint x: 687, endPoint y: 308, distance: 21.1
click at [679, 292] on div "Evénement Prestataire" at bounding box center [727, 301] width 208 height 43
click at [652, 308] on label "Evénement" at bounding box center [644, 301] width 15 height 15
click at [0, 0] on input "Evénement" at bounding box center [0, 0] width 0 height 0
click at [859, 408] on button "Valider" at bounding box center [864, 401] width 124 height 46
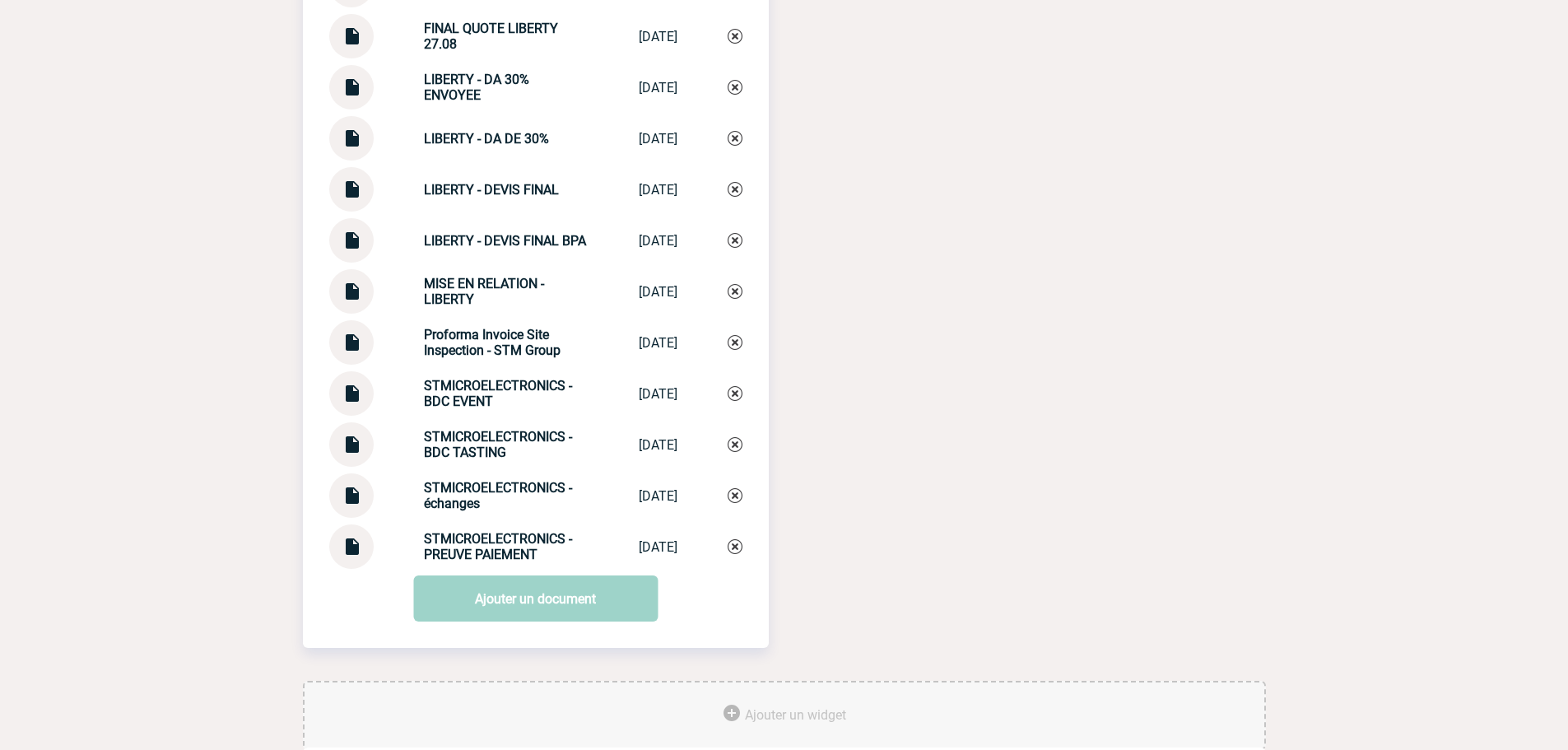
scroll to position [0, 0]
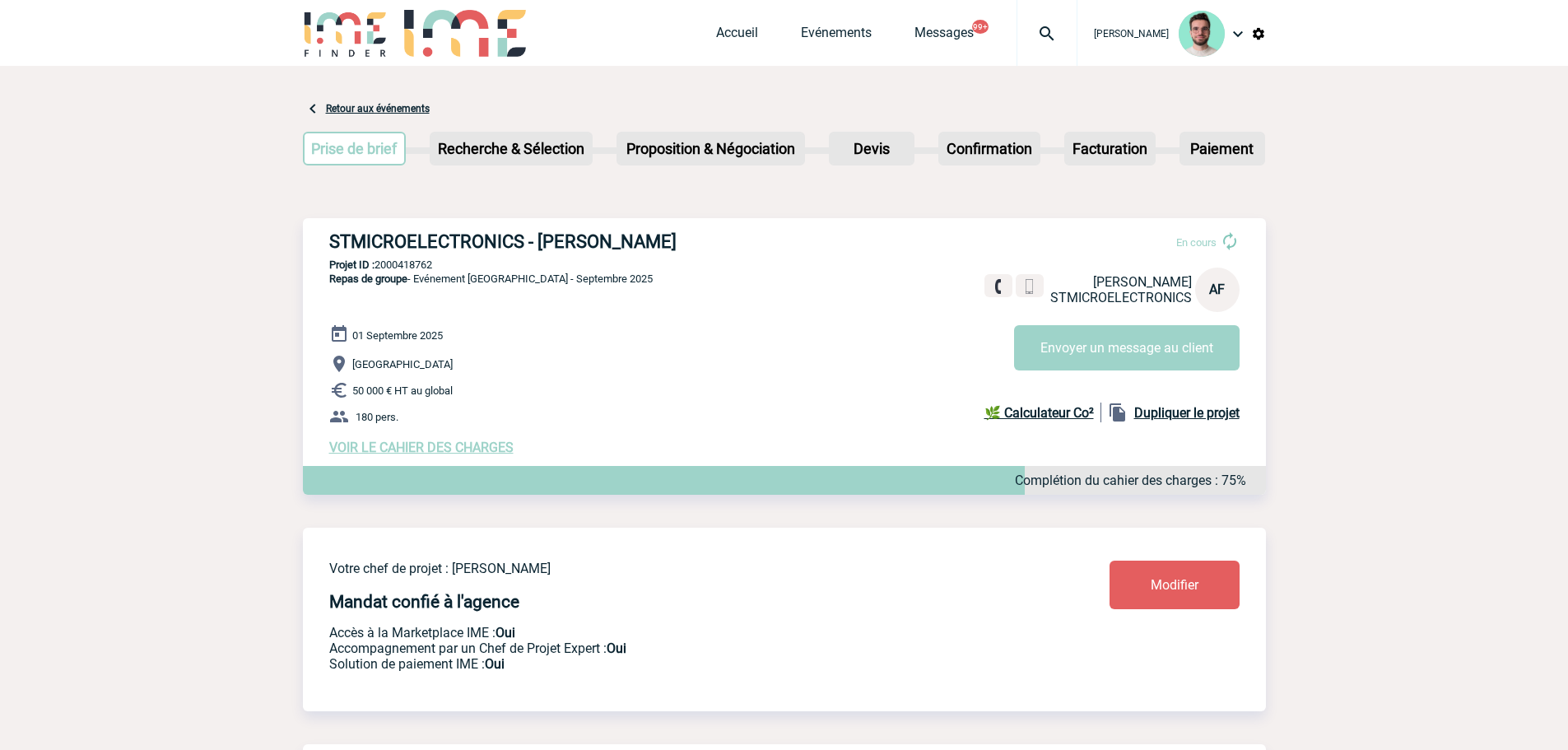
click at [1033, 38] on img at bounding box center [1047, 33] width 59 height 20
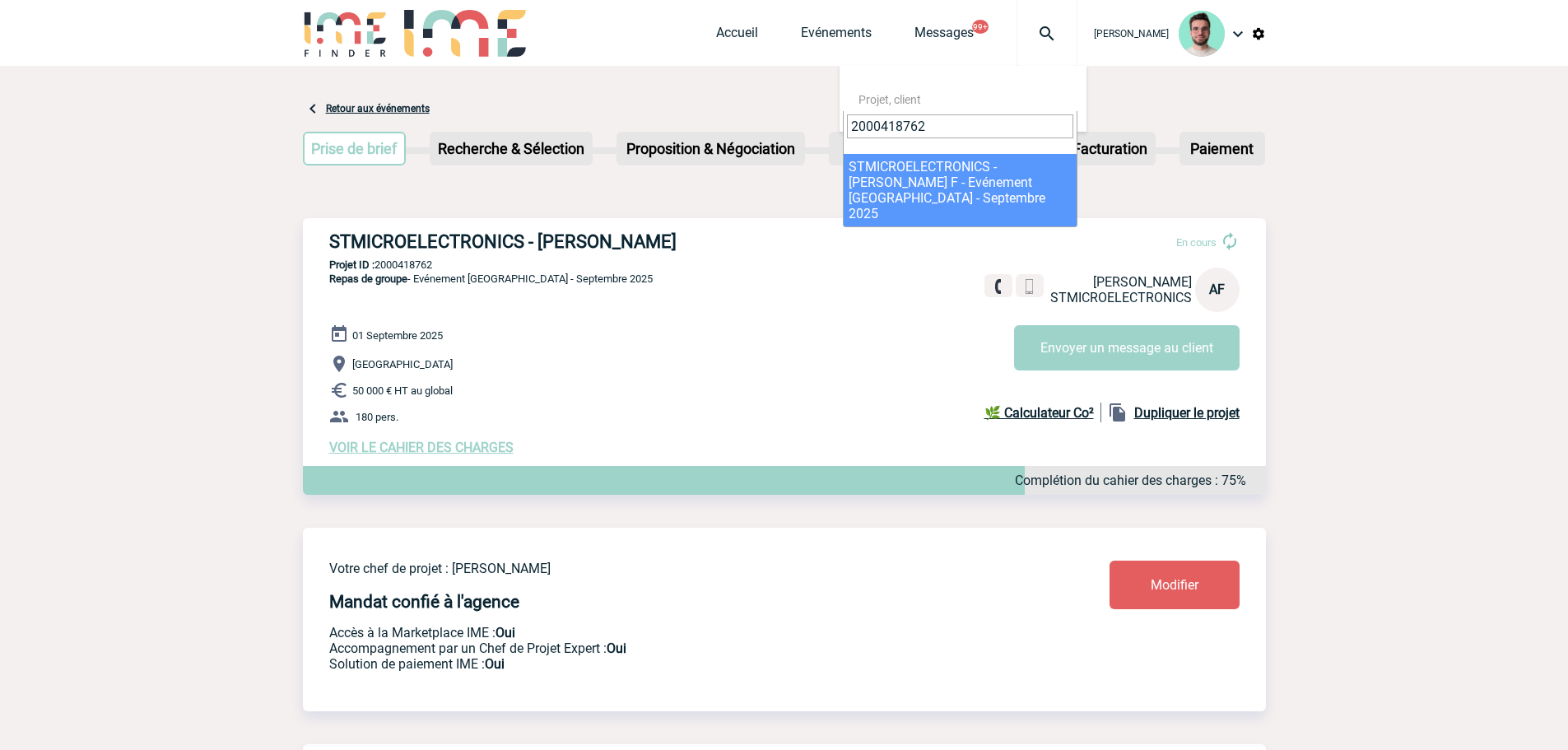
type input "2000418762"
drag, startPoint x: 908, startPoint y: 184, endPoint x: 641, endPoint y: 190, distance: 267.1
